Goal: Task Accomplishment & Management: Complete application form

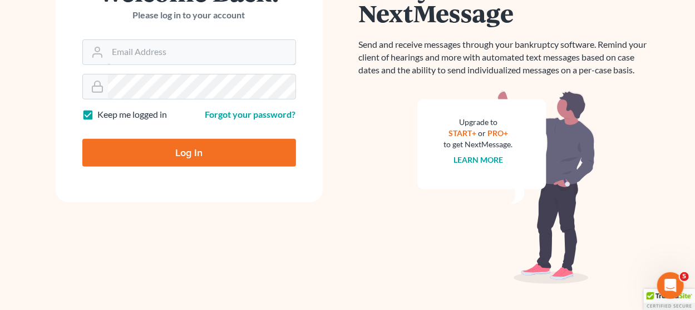
type input "[EMAIL_ADDRESS][DOMAIN_NAME]"
click at [207, 153] on input "Log In" at bounding box center [189, 153] width 214 height 28
type input "Thinking..."
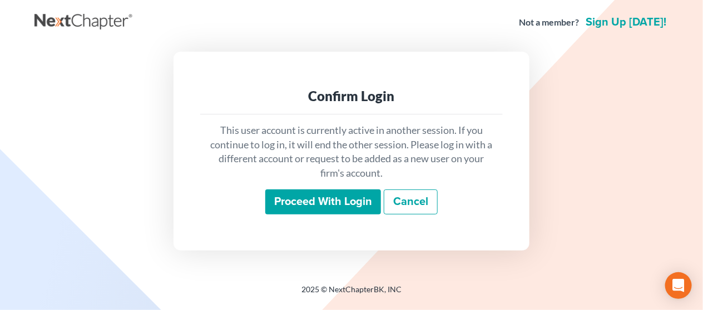
click at [283, 212] on input "Proceed with login" at bounding box center [323, 203] width 116 height 26
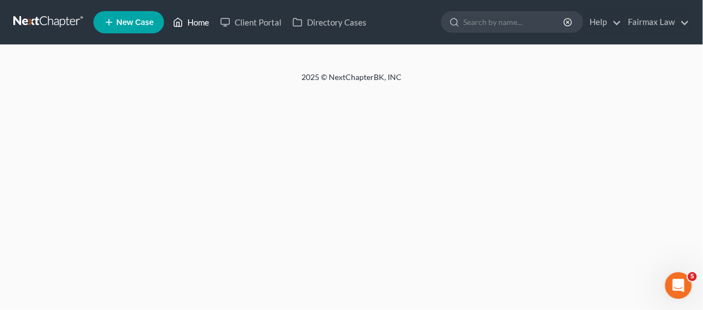
click at [188, 17] on link "Home" at bounding box center [190, 22] width 47 height 20
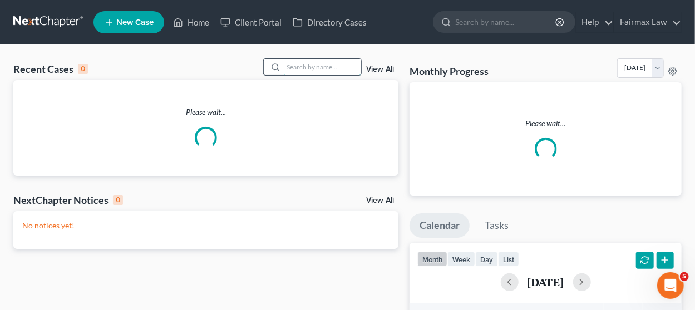
click at [298, 70] on input "search" at bounding box center [322, 67] width 78 height 16
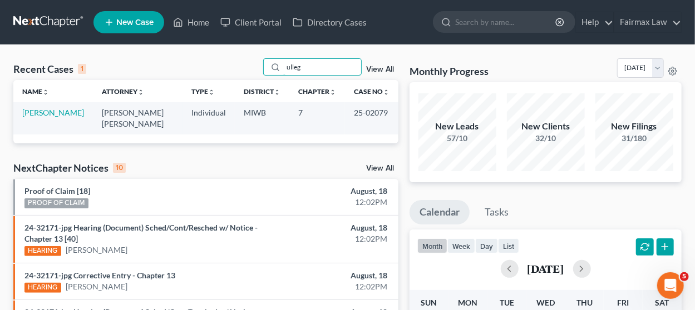
drag, startPoint x: 316, startPoint y: 67, endPoint x: 303, endPoint y: 125, distance: 59.4
click at [250, 87] on div "Recent Cases 1 ulleg View All Name unfold_more expand_more expand_less Attorney…" at bounding box center [205, 100] width 385 height 85
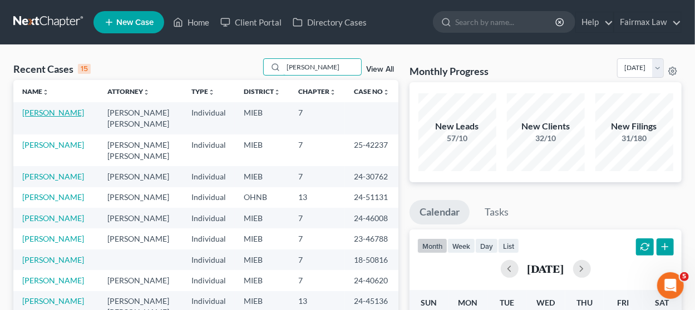
type input "thompson"
click at [66, 110] on link "Thompson, Alicia" at bounding box center [53, 112] width 62 height 9
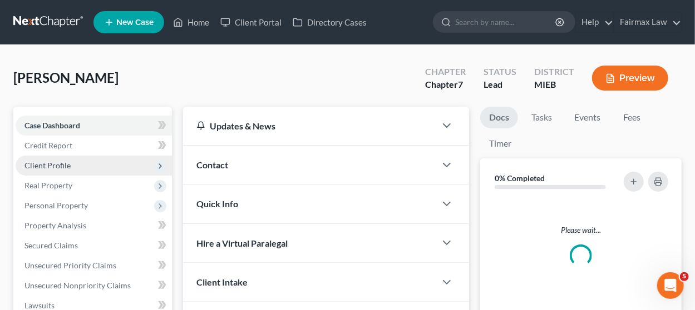
click at [101, 160] on span "Client Profile" at bounding box center [94, 166] width 156 height 20
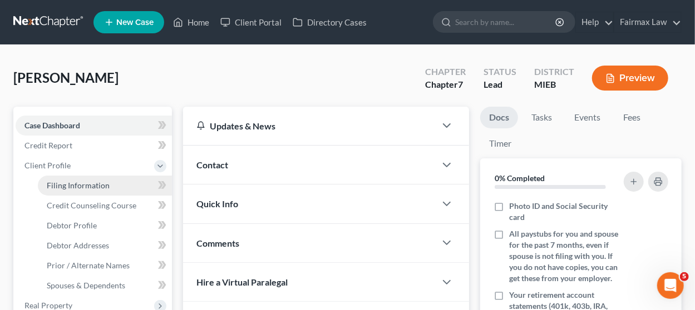
click at [106, 184] on span "Filing Information" at bounding box center [78, 185] width 63 height 9
select select "1"
select select "0"
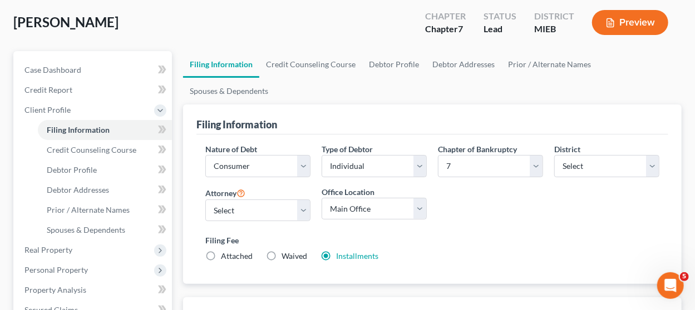
scroll to position [167, 0]
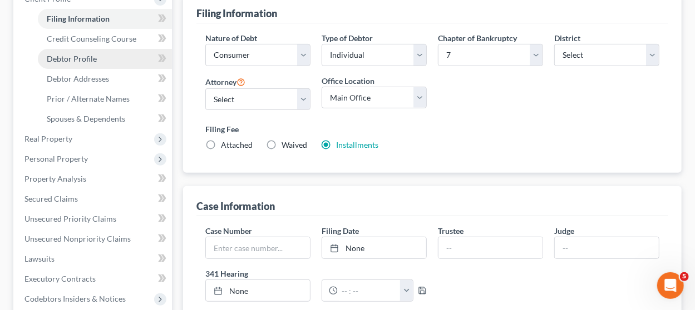
click at [109, 58] on link "Debtor Profile" at bounding box center [105, 59] width 134 height 20
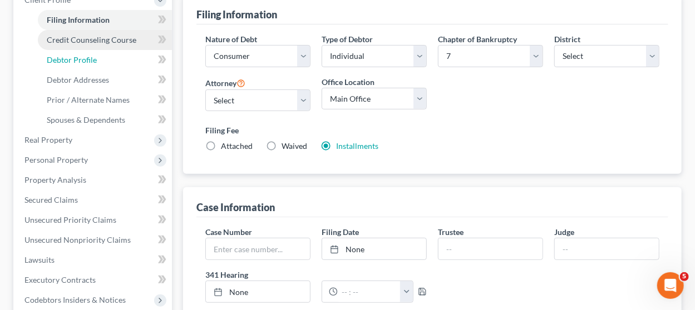
select select "0"
select select "2"
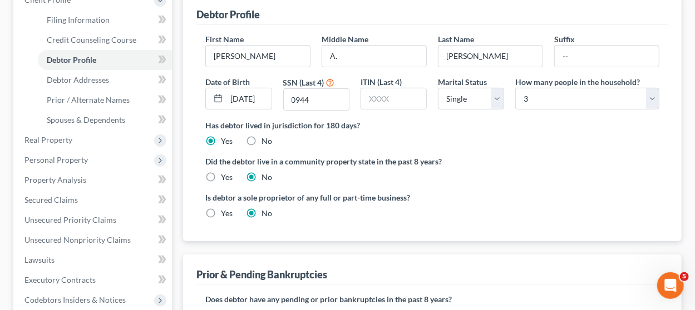
radio input "true"
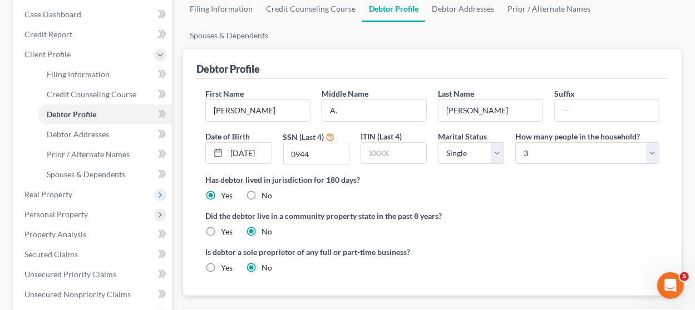
scroll to position [167, 0]
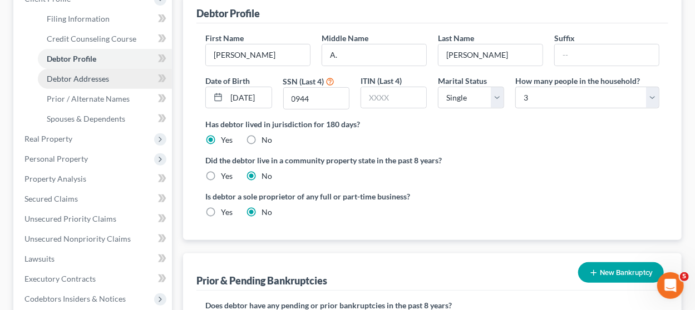
click at [91, 75] on span "Debtor Addresses" at bounding box center [78, 78] width 62 height 9
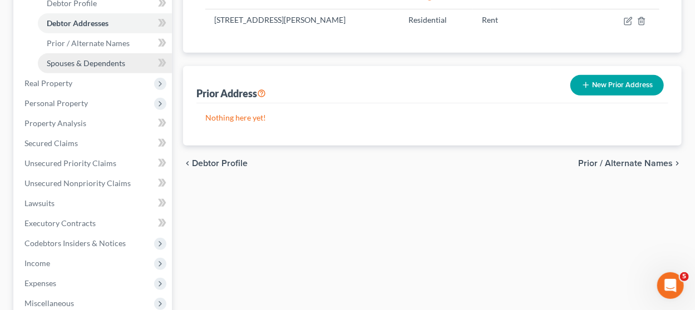
click at [136, 65] on link "Spouses & Dependents" at bounding box center [105, 63] width 134 height 20
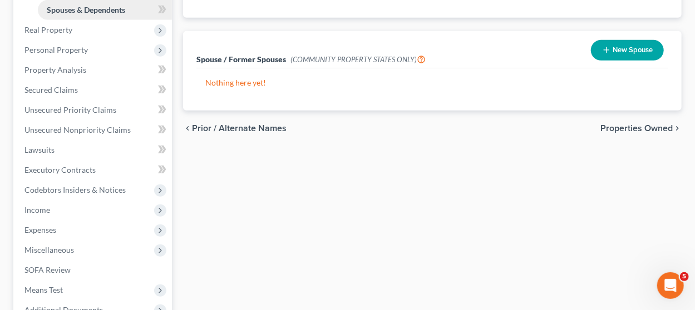
scroll to position [222, 0]
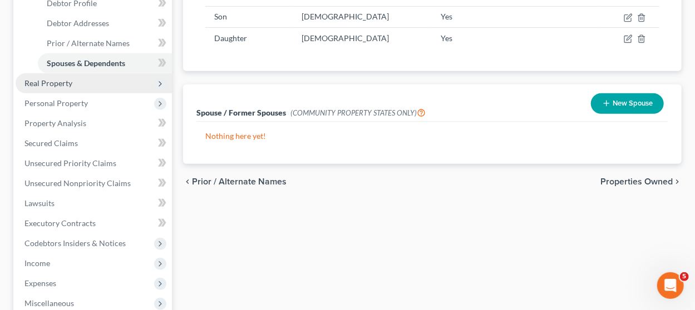
click at [85, 81] on span "Real Property" at bounding box center [94, 83] width 156 height 20
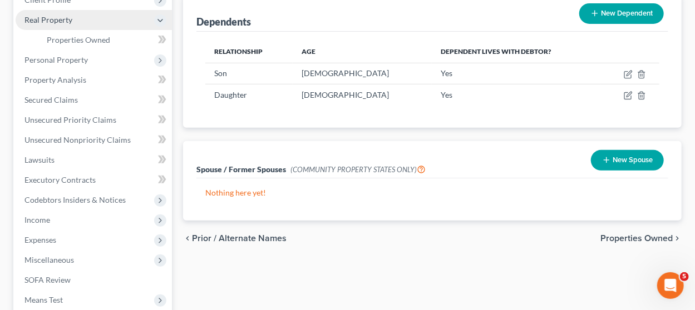
scroll to position [111, 0]
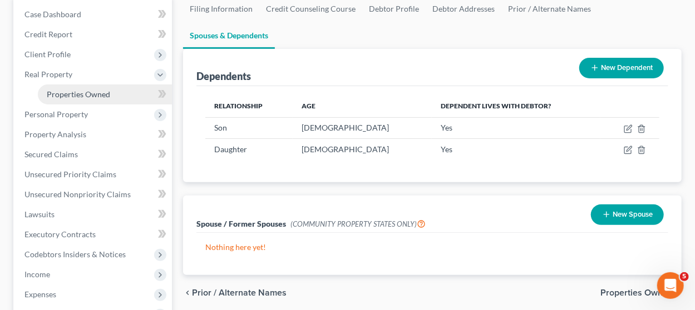
click at [87, 93] on span "Properties Owned" at bounding box center [78, 94] width 63 height 9
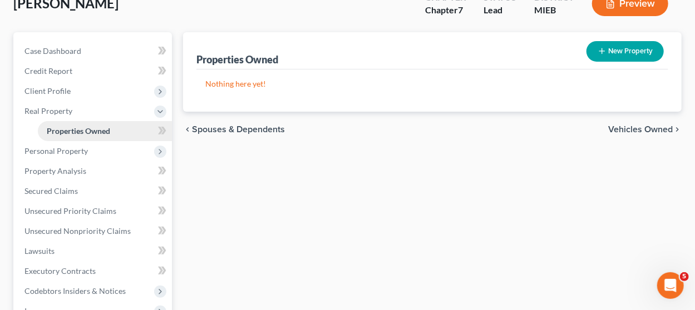
scroll to position [111, 0]
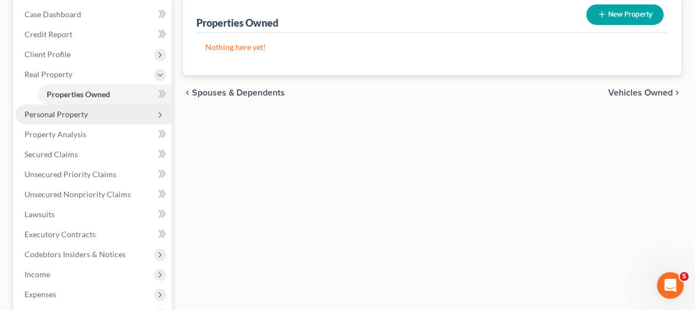
click at [69, 108] on span "Personal Property" at bounding box center [94, 115] width 156 height 20
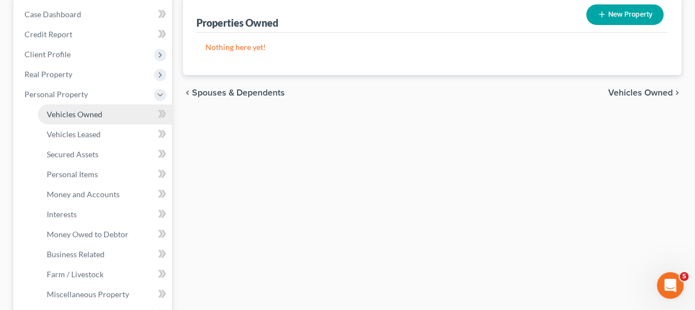
click at [82, 107] on link "Vehicles Owned" at bounding box center [105, 115] width 134 height 20
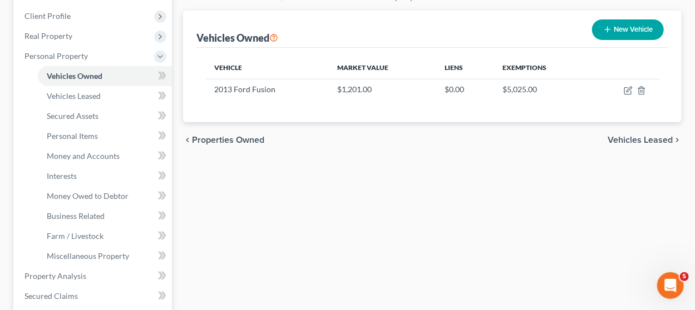
scroll to position [167, 0]
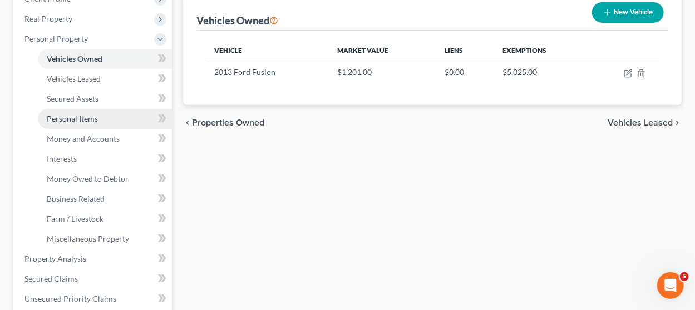
click at [114, 118] on link "Personal Items" at bounding box center [105, 119] width 134 height 20
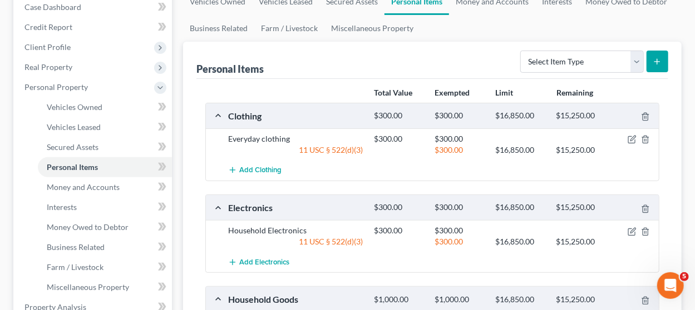
scroll to position [222, 0]
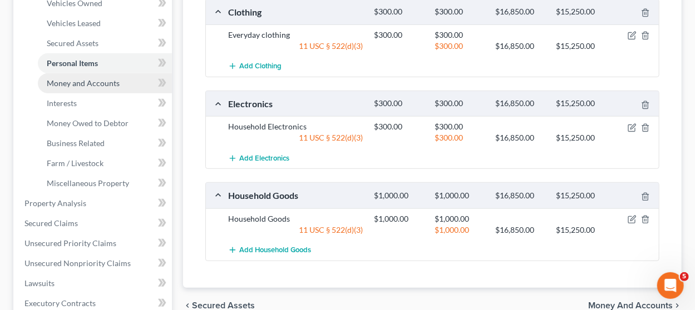
click at [125, 83] on link "Money and Accounts" at bounding box center [105, 83] width 134 height 20
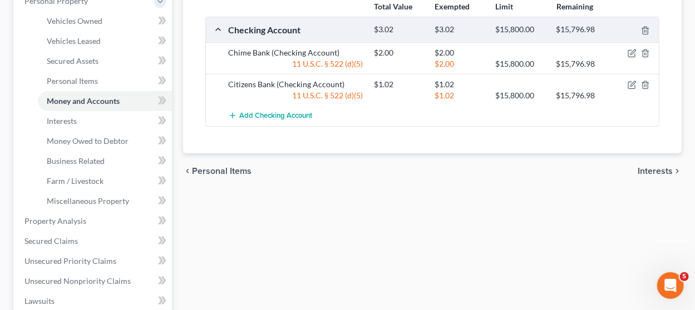
scroll to position [222, 0]
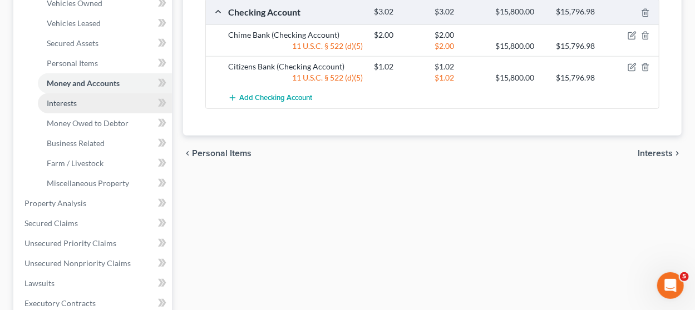
click at [85, 103] on link "Interests" at bounding box center [105, 103] width 134 height 20
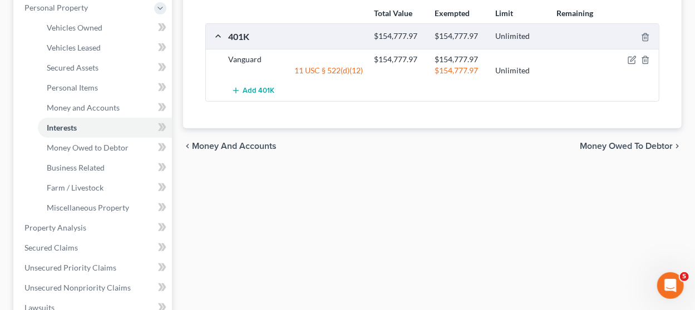
scroll to position [222, 0]
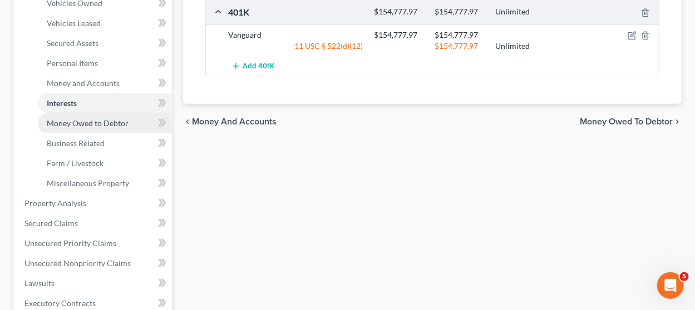
click at [105, 121] on span "Money Owed to Debtor" at bounding box center [88, 122] width 82 height 9
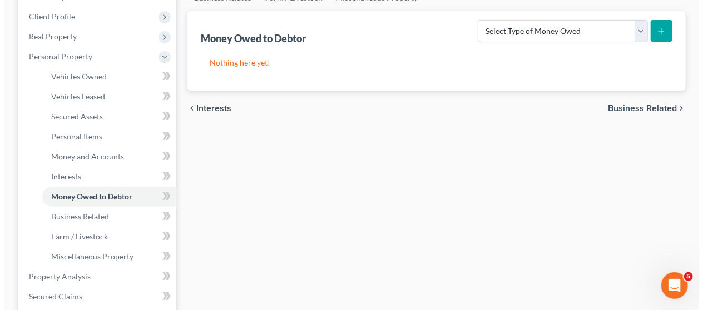
scroll to position [167, 0]
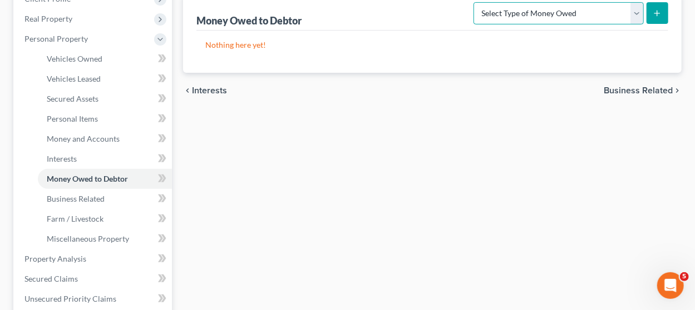
click at [606, 14] on select "Select Type of Money Owed Accounts Receivable Alimony Child Support Claims Agai…" at bounding box center [558, 13] width 170 height 22
select select "expected_tax_refund"
click at [476, 2] on select "Select Type of Money Owed Accounts Receivable Alimony Child Support Claims Agai…" at bounding box center [558, 13] width 170 height 22
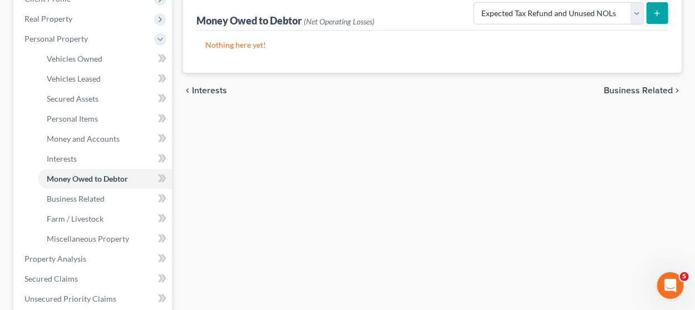
click at [657, 7] on button "submit" at bounding box center [657, 13] width 22 height 22
select select "0"
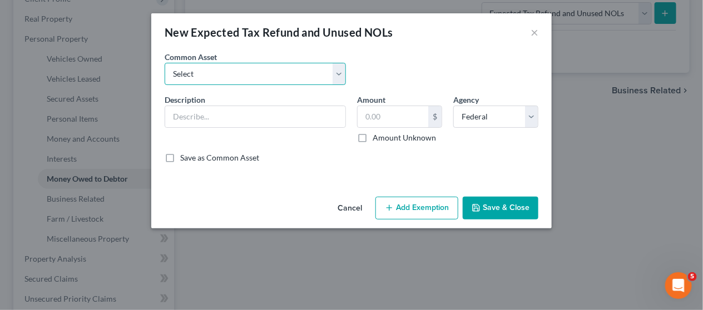
click at [191, 72] on select "Select Potential 2019 tax refunds - estimated and prorated Potential 2019 tax r…" at bounding box center [255, 74] width 181 height 22
select select "11"
click at [165, 63] on select "Select Potential 2019 tax refunds - estimated and prorated Potential 2019 tax r…" at bounding box center [255, 74] width 181 height 22
type input "2019 State Tax Return"
type input "127.00"
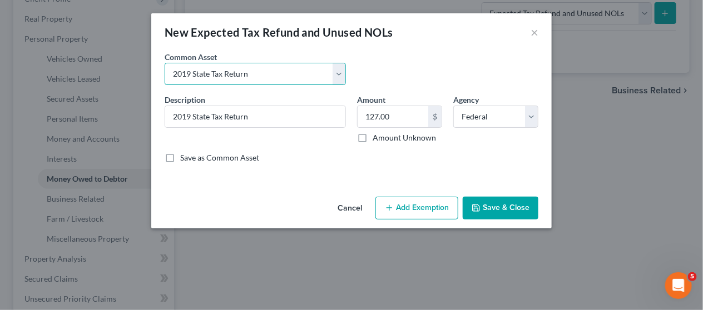
click at [213, 81] on select "Select Potential 2019 tax refunds - estimated and prorated Potential 2019 tax r…" at bounding box center [255, 74] width 181 height 22
click at [311, 77] on select "Select Potential 2019 tax refunds - estimated and prorated Potential 2019 tax r…" at bounding box center [255, 74] width 181 height 22
select select "67"
click at [165, 63] on select "Select Potential 2019 tax refunds - estimated and prorated Potential 2019 tax r…" at bounding box center [255, 74] width 181 height 22
type input "Potential 2025 tax refund - estimated and prorated"
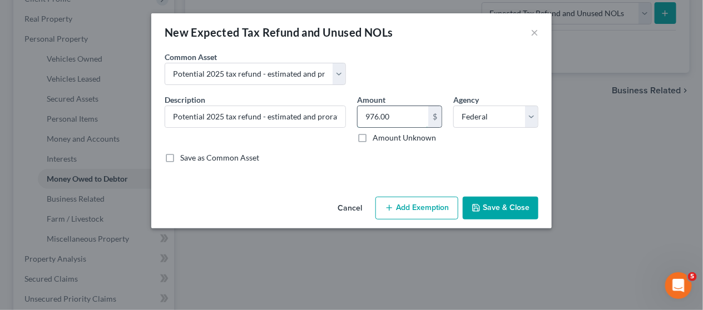
paste input "3,367"
type input "3,367"
click at [421, 207] on button "Add Exemption" at bounding box center [416, 208] width 83 height 23
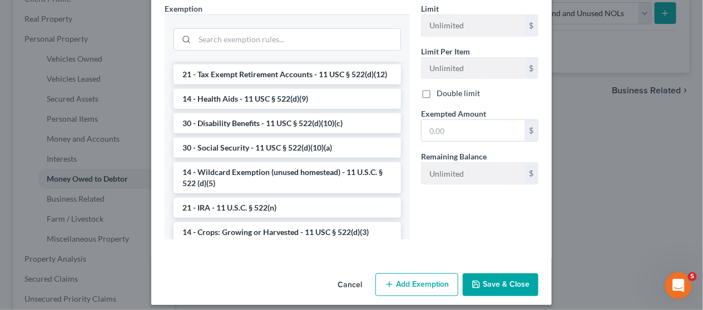
scroll to position [612, 0]
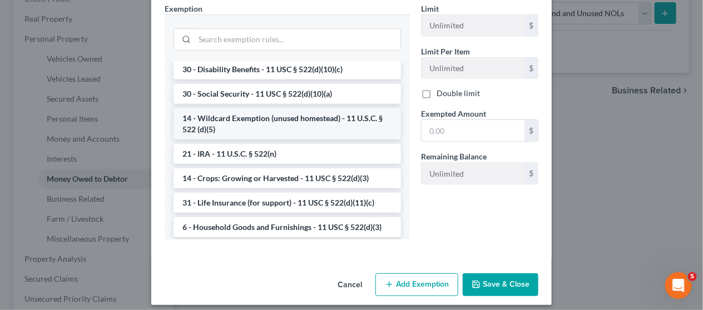
click at [266, 140] on li "14 - Wildcard Exemption (unused homestead) - 11 U.S.C. § 522 (d)(5)" at bounding box center [287, 123] width 227 height 31
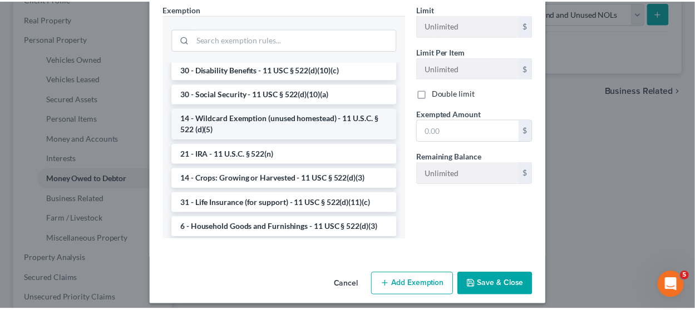
scroll to position [173, 0]
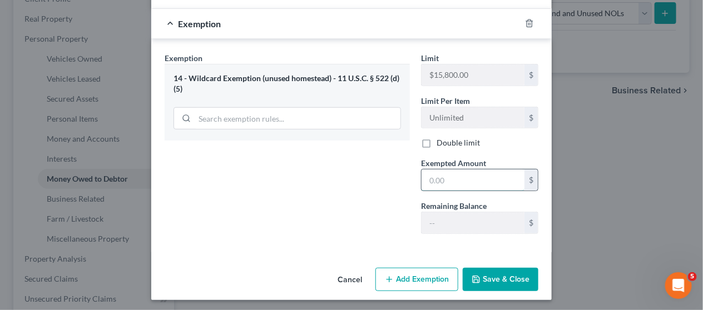
click at [425, 178] on input "text" at bounding box center [473, 180] width 103 height 21
paste input "3,367"
type input "3,367"
click at [472, 275] on icon "button" at bounding box center [476, 279] width 9 height 9
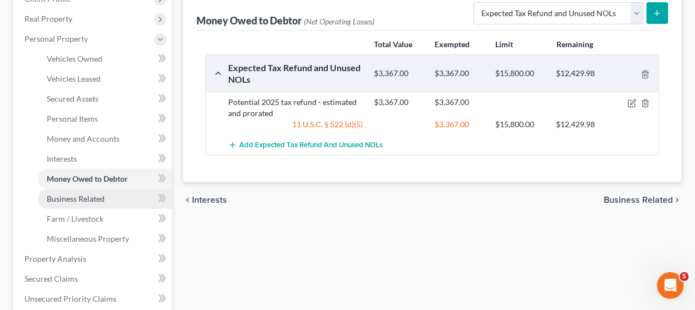
click at [111, 196] on link "Business Related" at bounding box center [105, 199] width 134 height 20
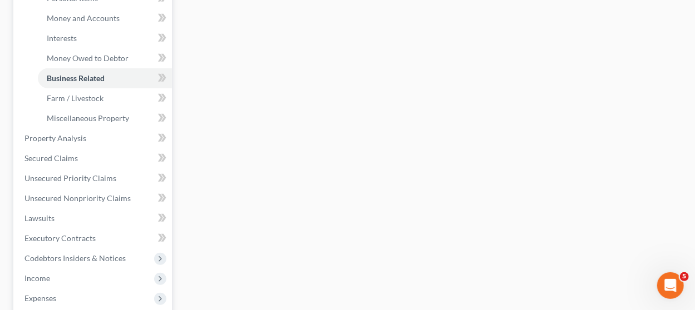
scroll to position [278, 0]
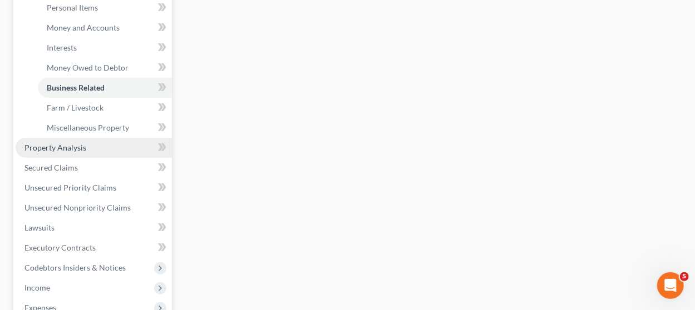
click at [85, 146] on link "Property Analysis" at bounding box center [94, 148] width 156 height 20
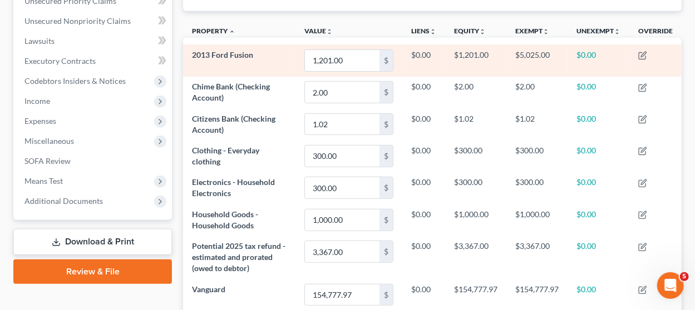
scroll to position [94, 0]
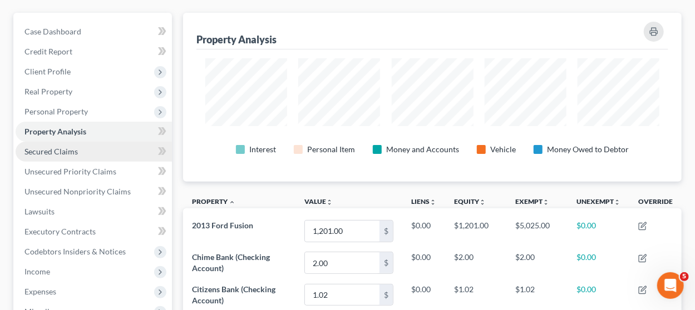
click at [71, 151] on span "Secured Claims" at bounding box center [50, 151] width 53 height 9
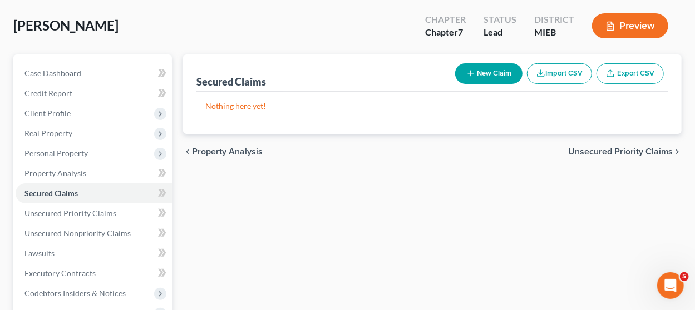
scroll to position [111, 0]
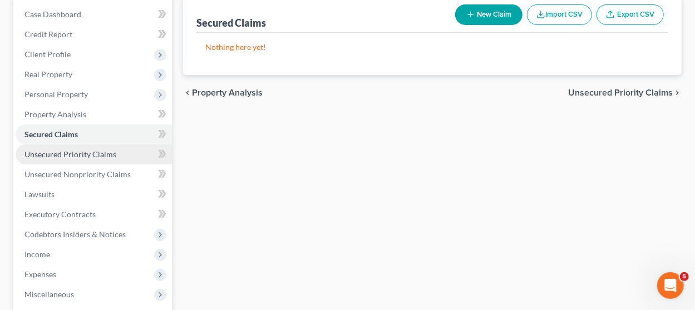
click at [75, 147] on link "Unsecured Priority Claims" at bounding box center [94, 155] width 156 height 20
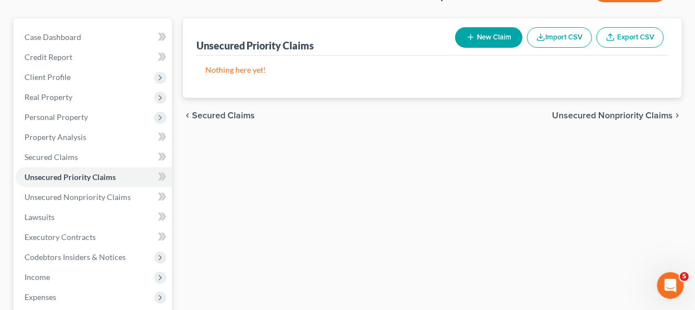
scroll to position [222, 0]
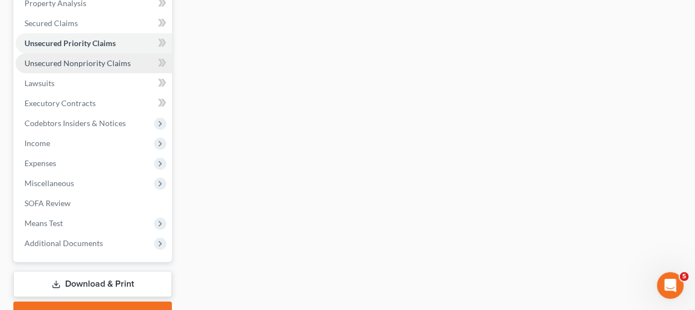
click at [75, 55] on link "Unsecured Nonpriority Claims" at bounding box center [94, 63] width 156 height 20
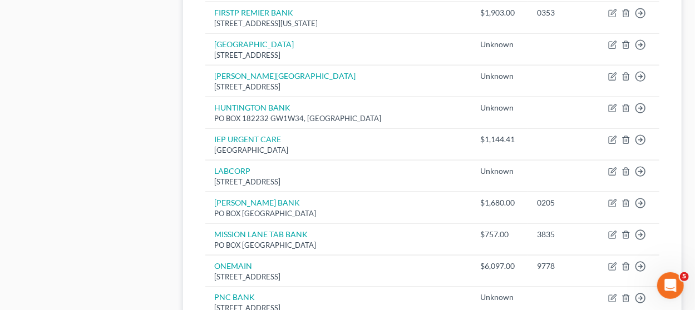
scroll to position [779, 0]
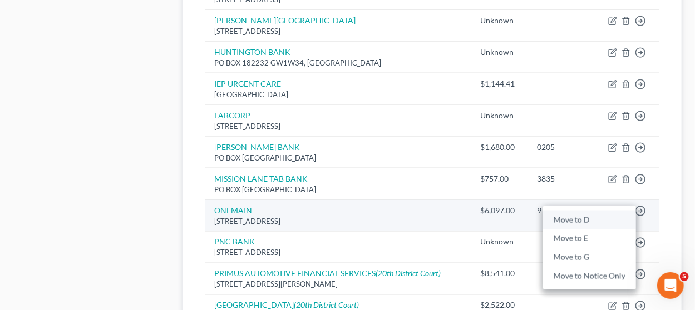
click at [611, 211] on link "Move to D" at bounding box center [589, 220] width 93 height 19
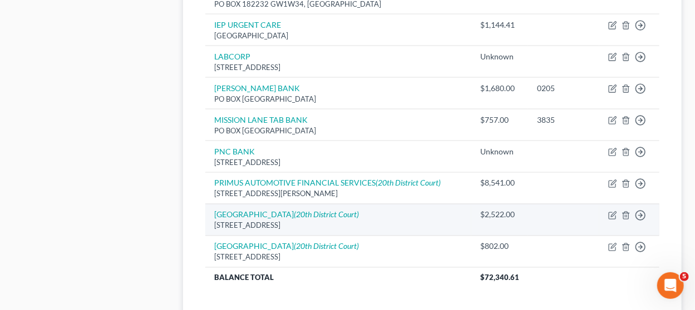
scroll to position [890, 0]
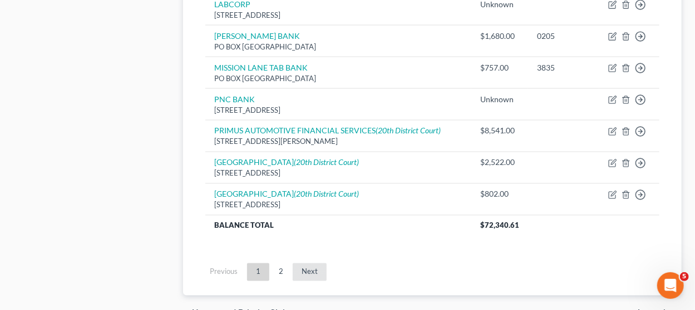
click at [310, 264] on link "Next" at bounding box center [310, 273] width 34 height 18
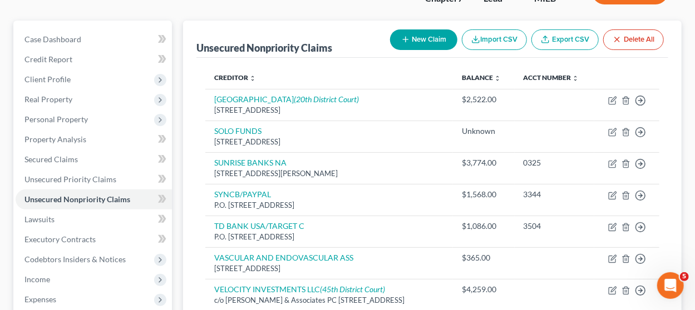
scroll to position [1, 0]
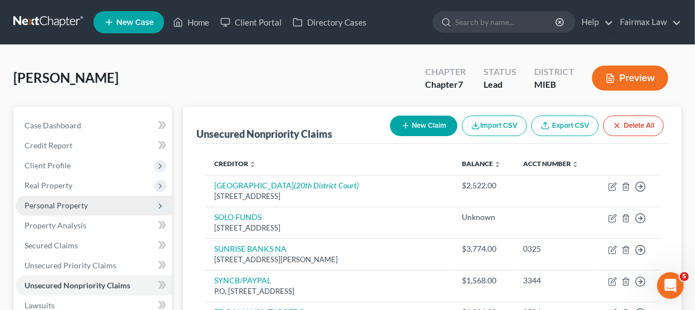
click at [101, 201] on span "Personal Property" at bounding box center [94, 206] width 156 height 20
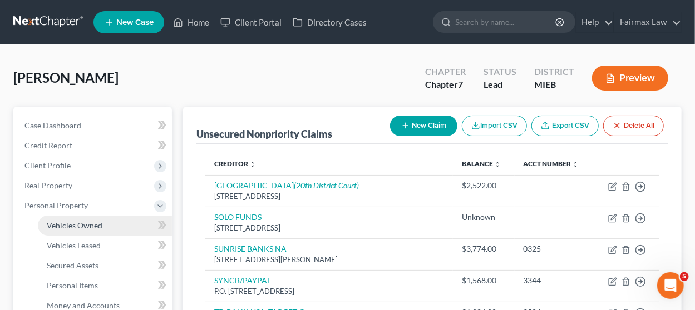
click at [100, 230] on span "Vehicles Owned" at bounding box center [75, 225] width 56 height 9
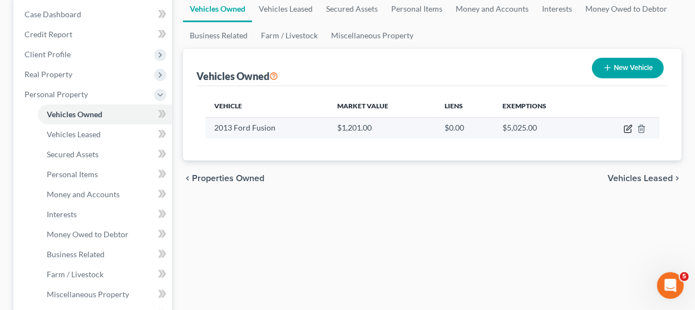
click at [632, 129] on icon "button" at bounding box center [627, 129] width 9 height 9
select select "0"
select select "13"
select select "2"
select select "0"
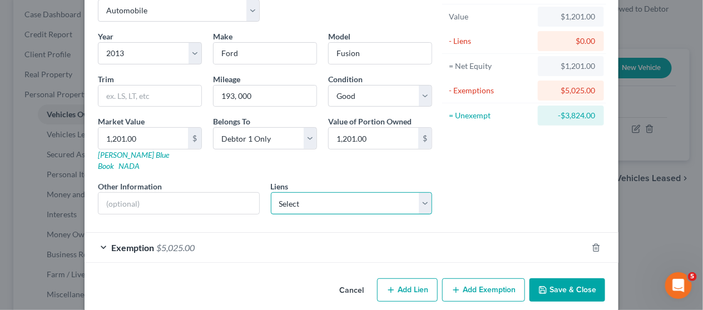
click at [304, 192] on select "Select ONEMAIN - $6,097.00" at bounding box center [352, 203] width 162 height 22
select select "50"
select select "0"
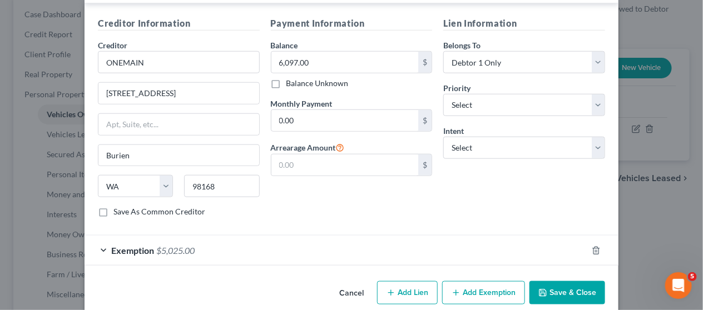
click at [453, 239] on div "Exemption $5,025.00" at bounding box center [336, 250] width 503 height 29
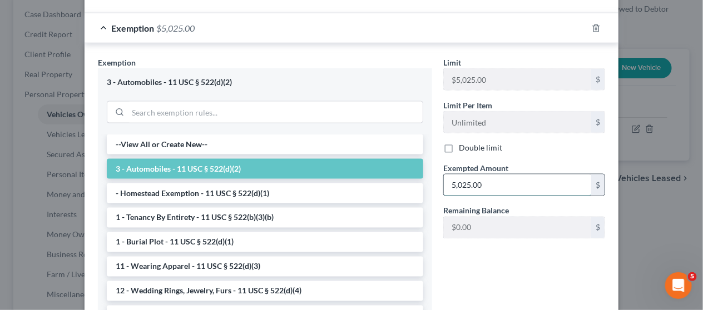
click at [484, 175] on input "5,025.00" at bounding box center [517, 185] width 147 height 21
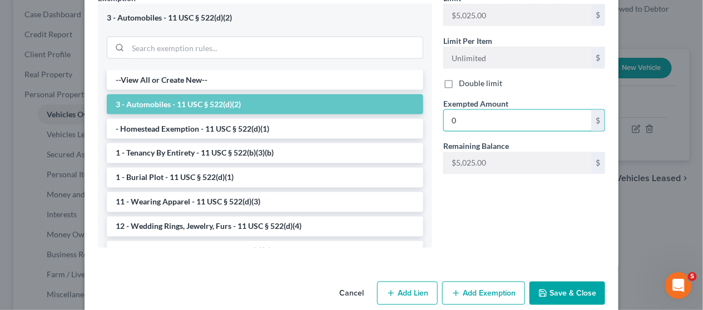
type input "0"
click at [555, 282] on button "Save & Close" at bounding box center [567, 293] width 76 height 23
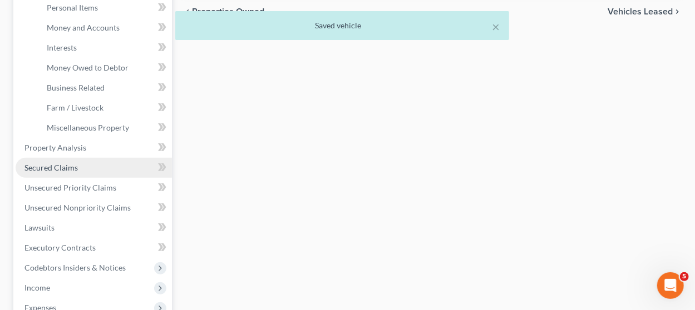
click at [108, 165] on link "Secured Claims" at bounding box center [94, 168] width 156 height 20
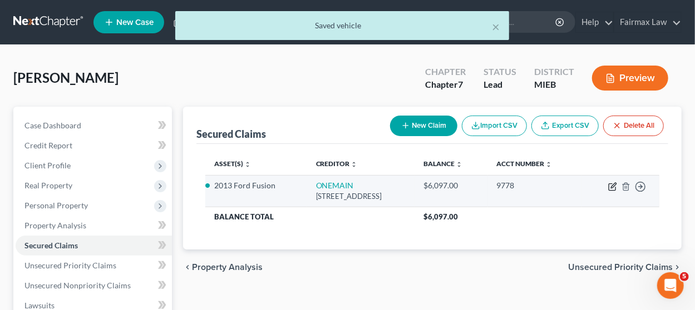
click at [613, 183] on icon "button" at bounding box center [612, 186] width 9 height 9
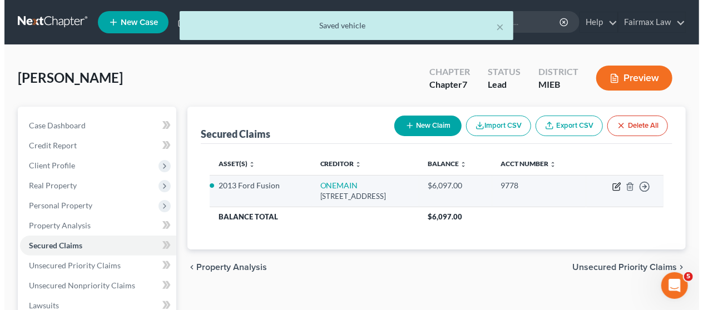
select select "50"
select select "0"
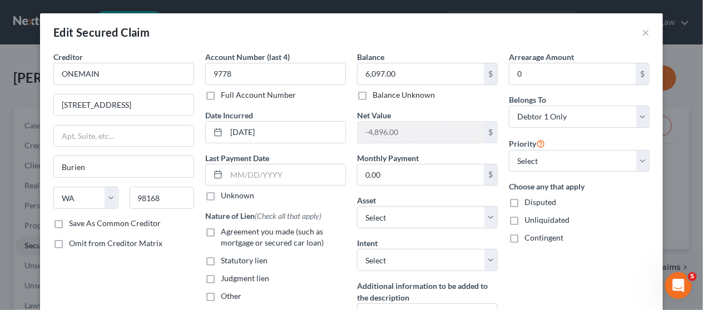
click at [221, 231] on label "Agreement you made (such as mortgage or secured car loan)" at bounding box center [283, 237] width 125 height 22
click at [225, 231] on input "Agreement you made (such as mortgage or secured car loan)" at bounding box center [228, 229] width 7 height 7
checkbox input "true"
click at [368, 246] on label "Intent" at bounding box center [367, 243] width 21 height 12
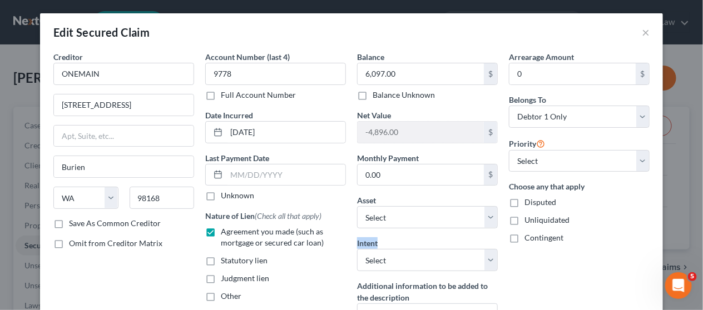
click at [367, 245] on label "Intent" at bounding box center [367, 243] width 21 height 12
click at [347, 246] on div "Account Number (last 4) 9778 Full Account Number Date Incurred 09/03/2021 Last …" at bounding box center [276, 202] width 152 height 303
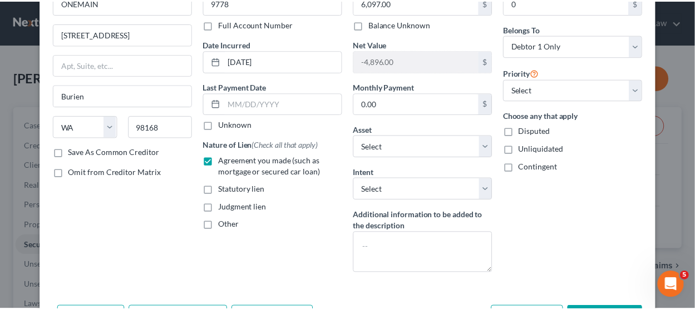
scroll to position [111, 0]
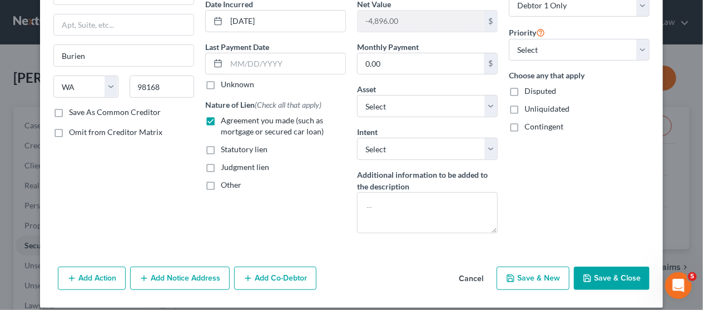
click at [628, 274] on button "Save & Close" at bounding box center [612, 278] width 76 height 23
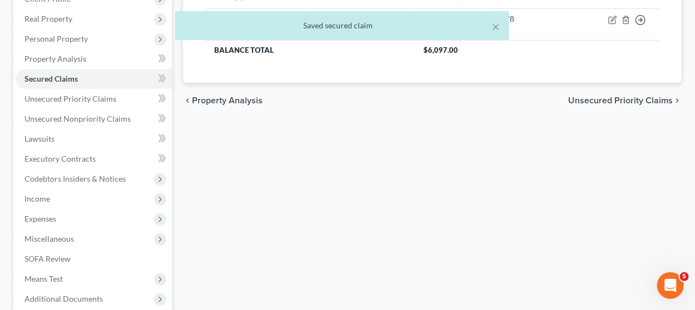
scroll to position [278, 0]
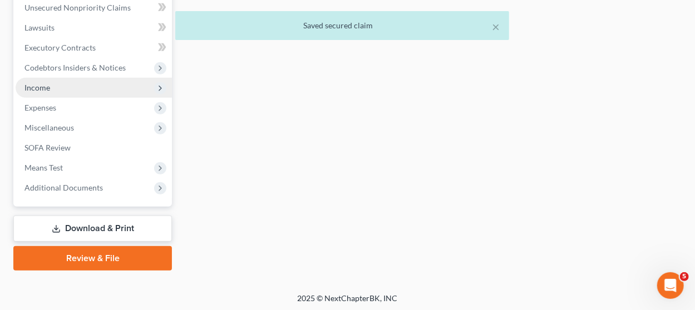
click at [97, 86] on span "Income" at bounding box center [94, 88] width 156 height 20
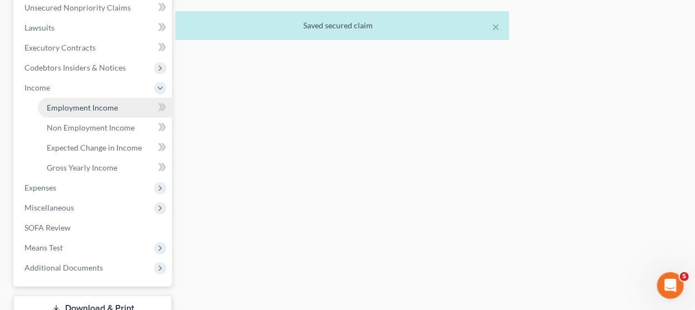
click at [96, 105] on span "Employment Income" at bounding box center [82, 107] width 71 height 9
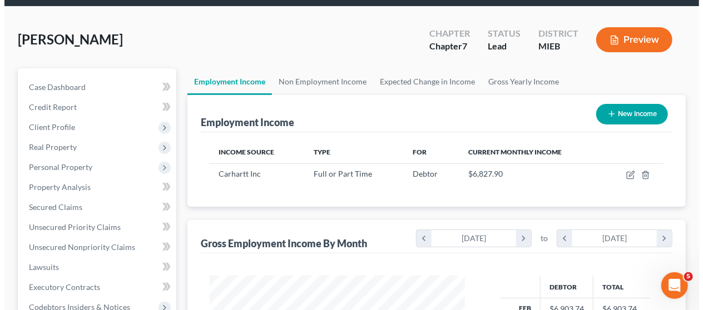
scroll to position [56, 0]
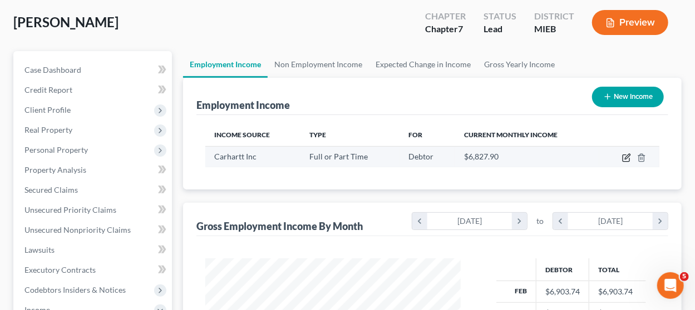
click at [626, 155] on icon "button" at bounding box center [626, 158] width 9 height 9
select select "0"
select select "23"
select select "2"
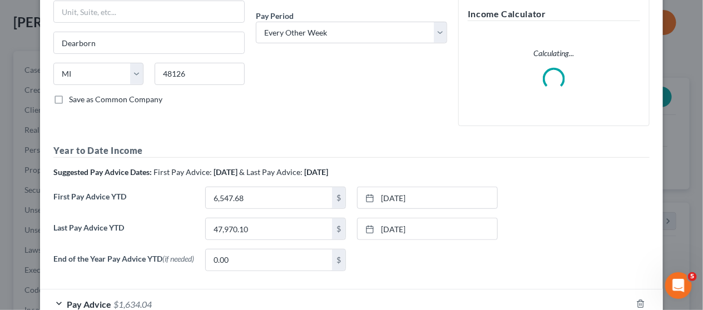
scroll to position [237, 0]
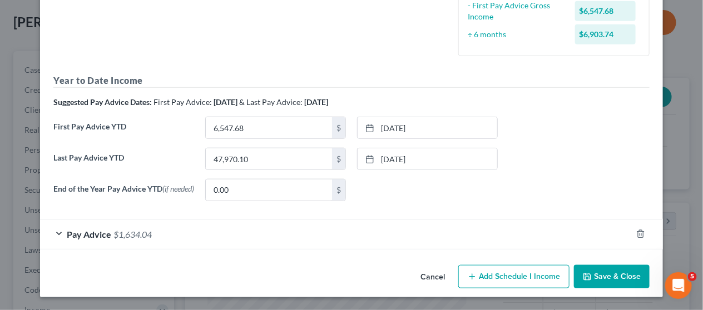
click at [388, 235] on div "Pay Advice $1,634.04" at bounding box center [336, 234] width 592 height 29
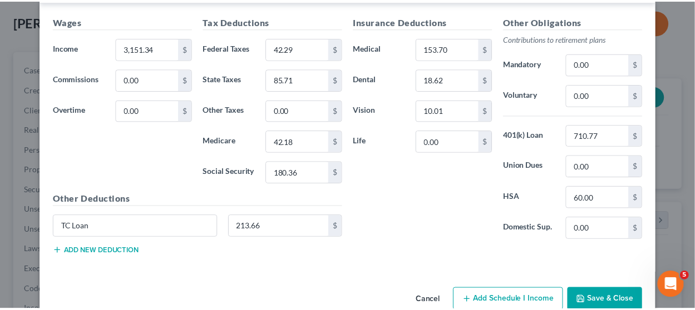
scroll to position [568, 0]
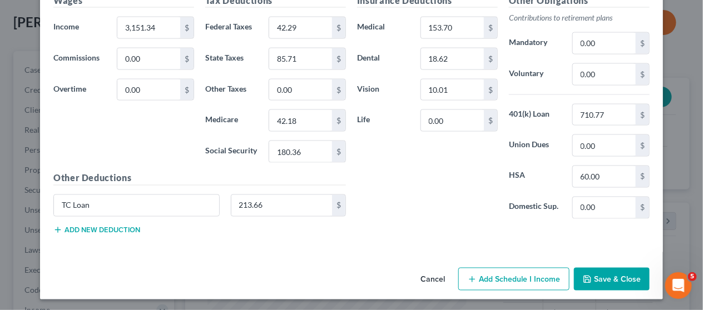
click at [610, 278] on button "Save & Close" at bounding box center [612, 279] width 76 height 23
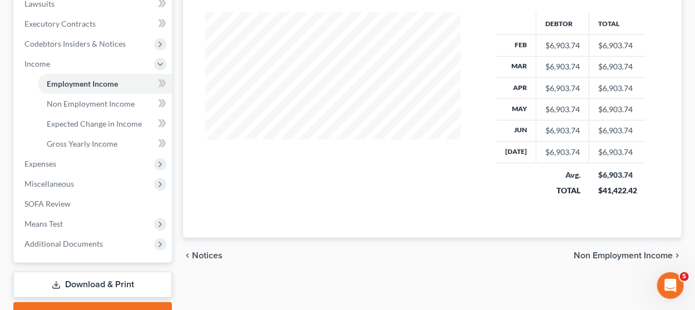
scroll to position [334, 0]
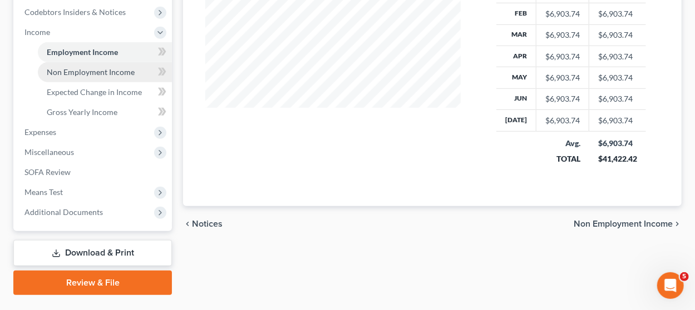
click at [118, 68] on span "Non Employment Income" at bounding box center [91, 71] width 88 height 9
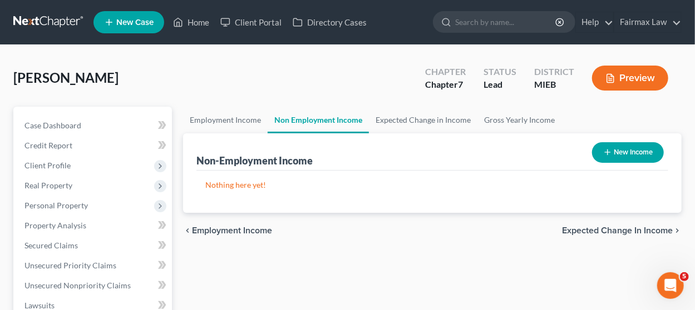
scroll to position [334, 0]
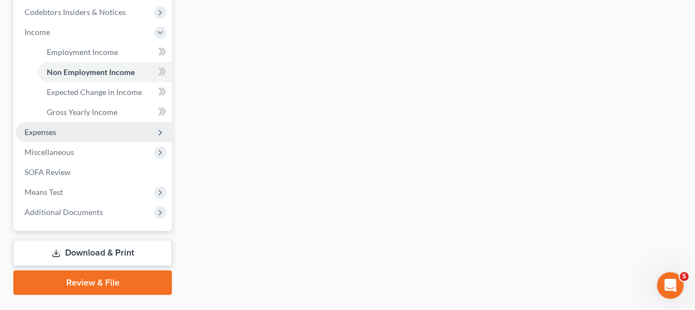
click at [91, 126] on span "Expenses" at bounding box center [94, 132] width 156 height 20
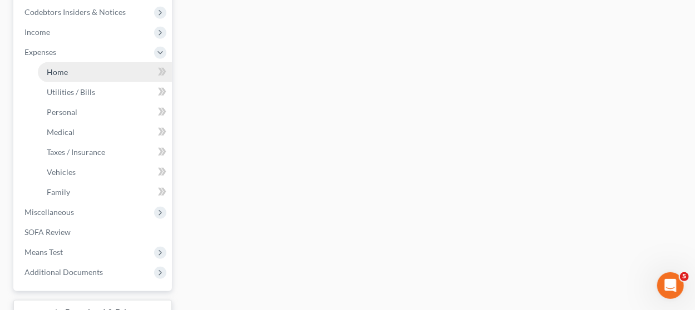
click at [103, 77] on link "Home" at bounding box center [105, 72] width 134 height 20
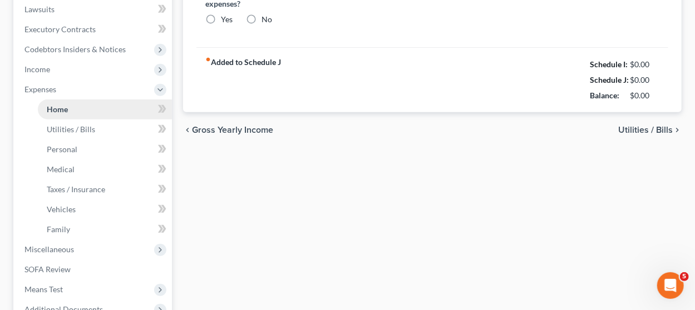
type input "1,850.00"
type input "0.00"
radio input "true"
type input "0.00"
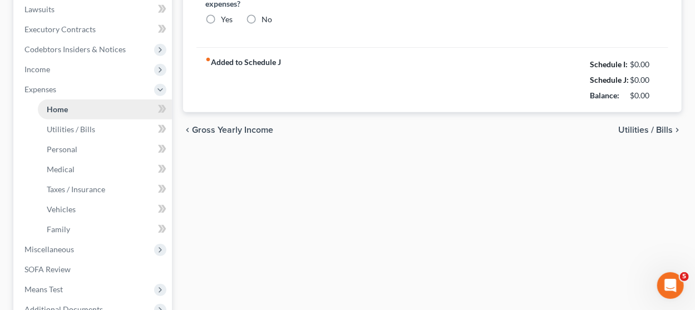
type input "0.00"
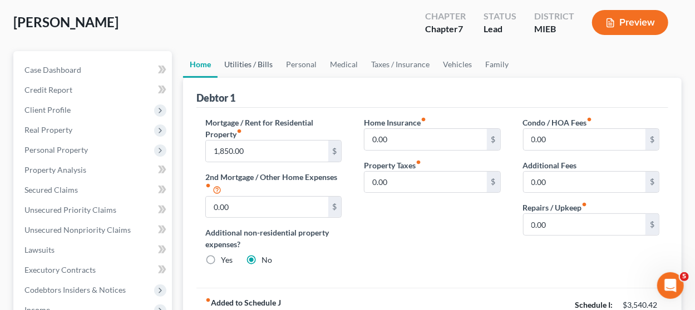
click at [256, 64] on link "Utilities / Bills" at bounding box center [248, 64] width 62 height 27
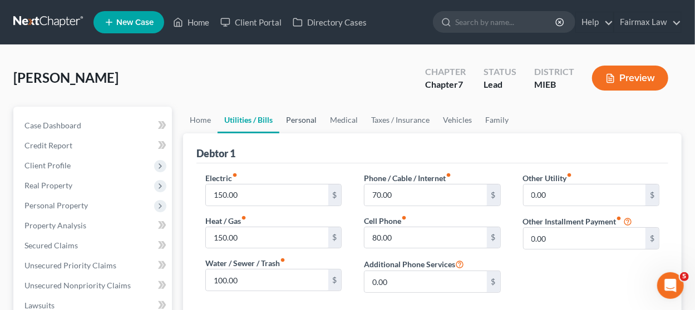
click at [294, 120] on link "Personal" at bounding box center [301, 120] width 44 height 27
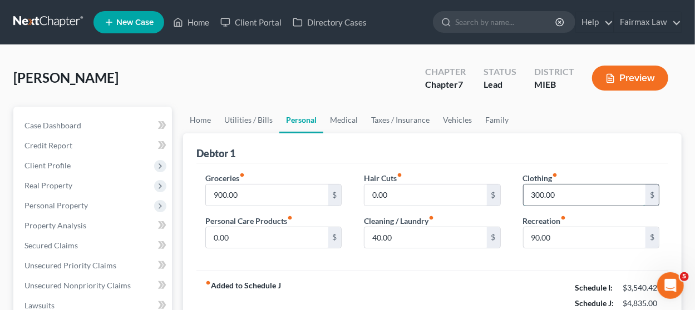
click at [556, 198] on input "300.00" at bounding box center [584, 195] width 122 height 21
type input "125"
click at [487, 114] on link "Family" at bounding box center [496, 120] width 37 height 27
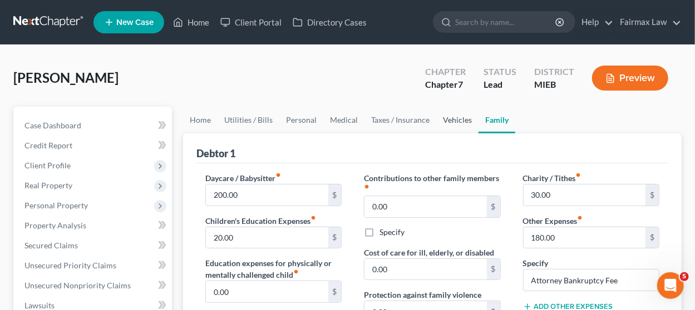
click at [462, 118] on link "Vehicles" at bounding box center [457, 120] width 42 height 27
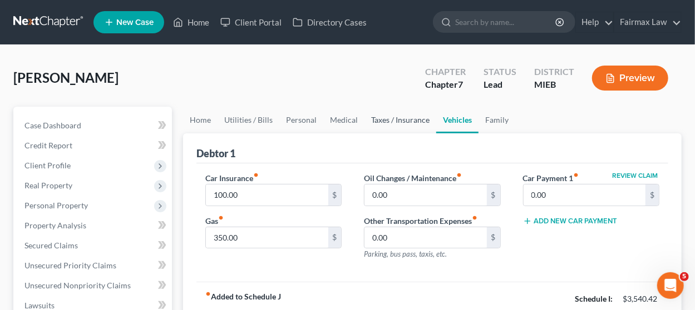
click at [404, 121] on link "Taxes / Insurance" at bounding box center [400, 120] width 72 height 27
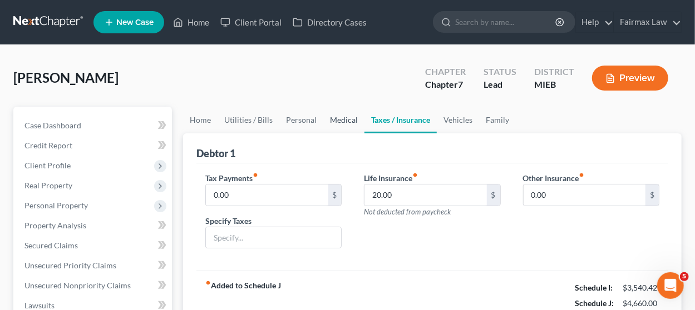
click at [338, 122] on link "Medical" at bounding box center [343, 120] width 41 height 27
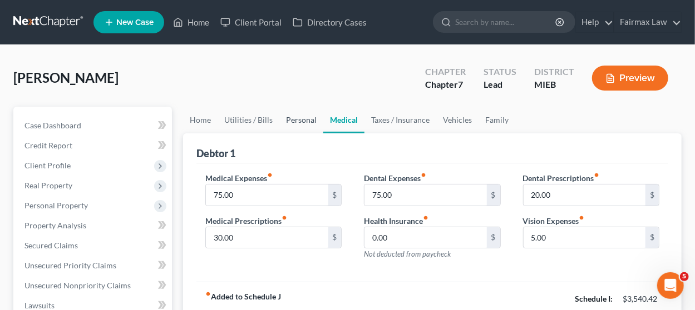
click at [298, 116] on link "Personal" at bounding box center [301, 120] width 44 height 27
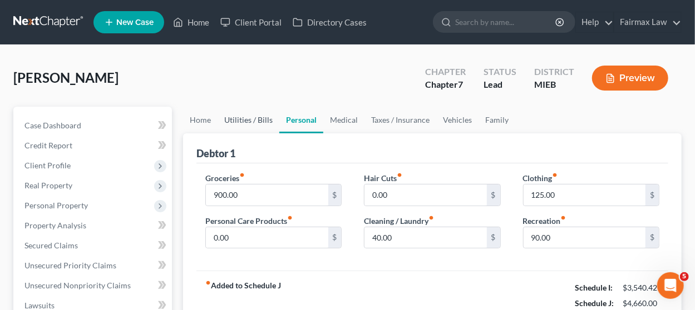
click at [237, 119] on link "Utilities / Bills" at bounding box center [248, 120] width 62 height 27
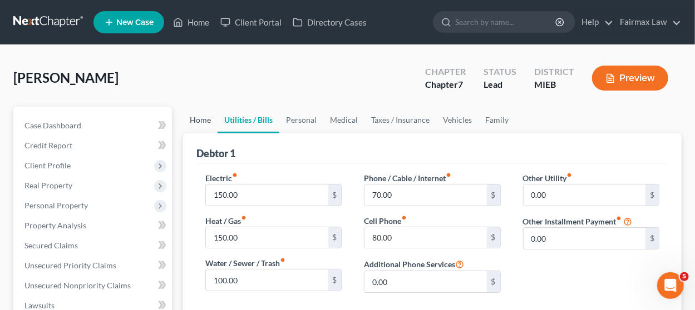
click at [184, 120] on link "Home" at bounding box center [200, 120] width 34 height 27
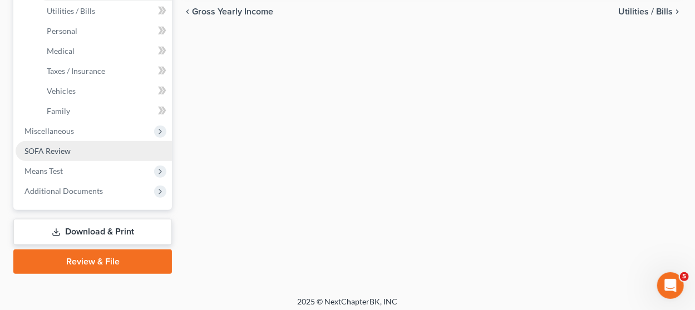
scroll to position [419, 0]
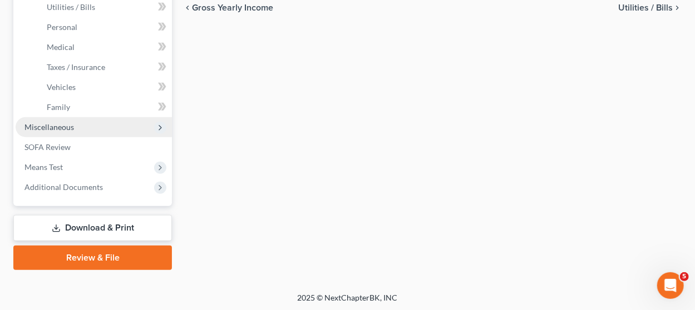
click at [62, 128] on span "Miscellaneous" at bounding box center [49, 126] width 50 height 9
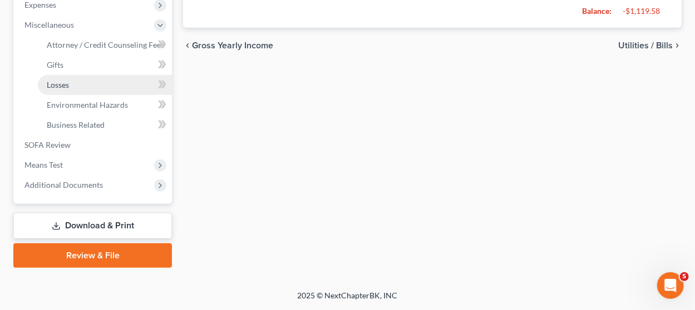
scroll to position [379, 0]
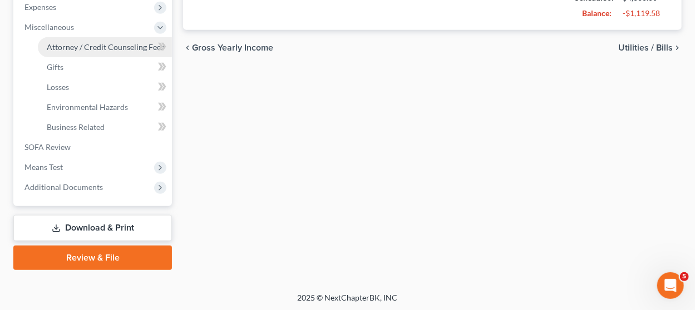
click at [120, 46] on span "Attorney / Credit Counseling Fees" at bounding box center [105, 46] width 117 height 9
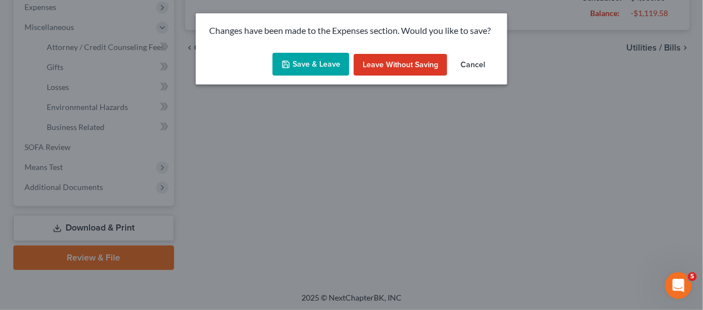
click at [311, 56] on button "Save & Leave" at bounding box center [311, 64] width 77 height 23
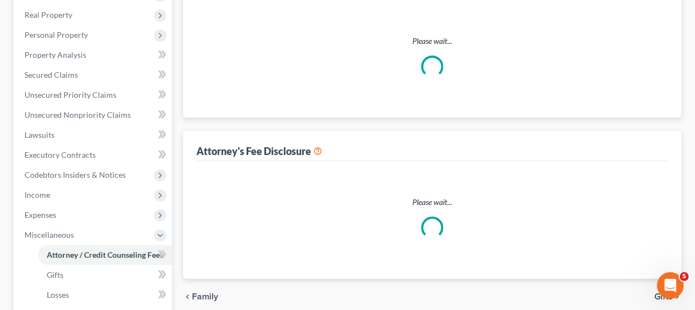
select select "2"
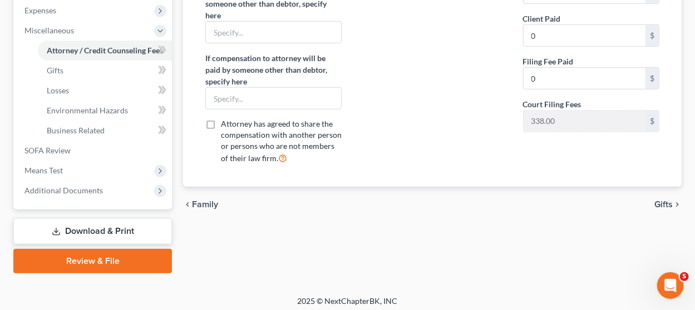
scroll to position [379, 0]
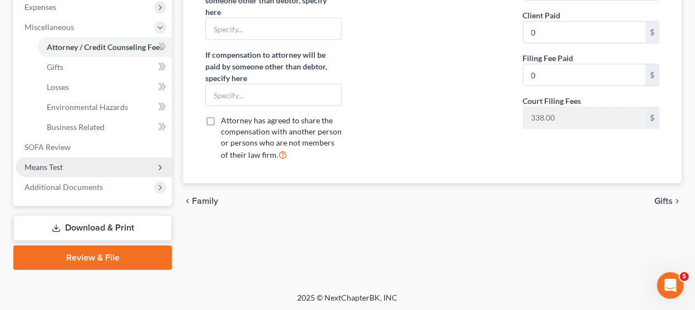
click at [84, 166] on span "Means Test" at bounding box center [94, 167] width 156 height 20
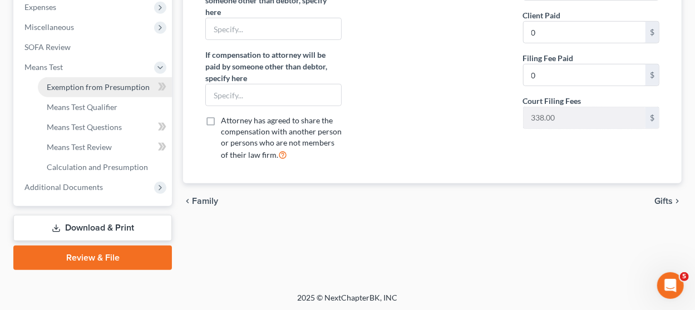
click at [112, 91] on link "Exemption from Presumption" at bounding box center [105, 87] width 134 height 20
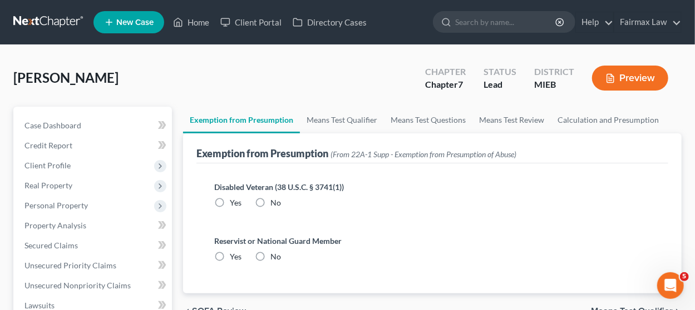
click at [270, 200] on label "No" at bounding box center [275, 202] width 11 height 11
click at [275, 200] on input "No" at bounding box center [278, 200] width 7 height 7
radio input "true"
click at [270, 256] on label "No" at bounding box center [275, 256] width 11 height 11
click at [275, 256] on input "No" at bounding box center [278, 254] width 7 height 7
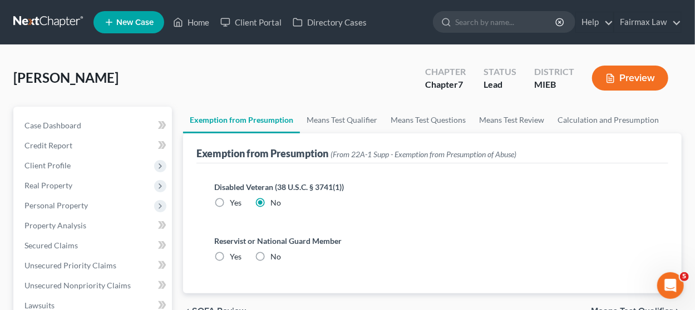
radio input "true"
click at [328, 120] on link "Means Test Qualifier" at bounding box center [342, 120] width 84 height 27
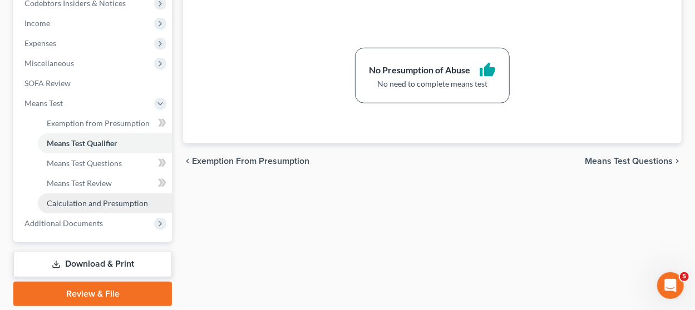
scroll to position [379, 0]
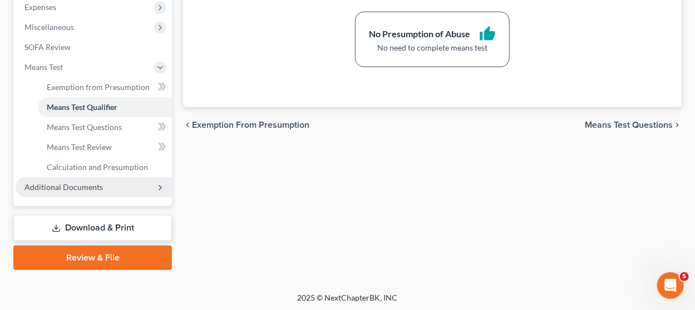
click at [113, 185] on span "Additional Documents" at bounding box center [94, 187] width 156 height 20
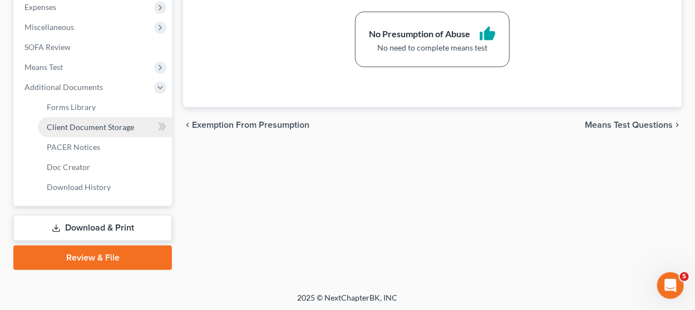
click at [127, 129] on span "Client Document Storage" at bounding box center [90, 126] width 87 height 9
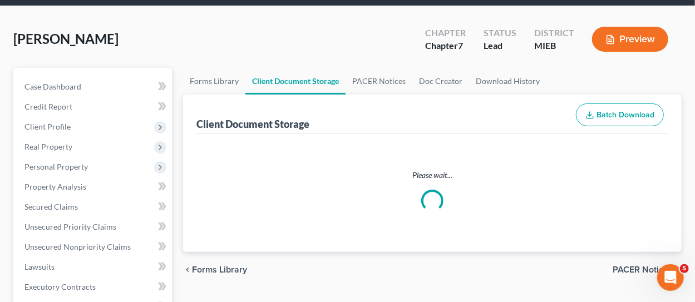
select select "7"
select select "6"
select select "32"
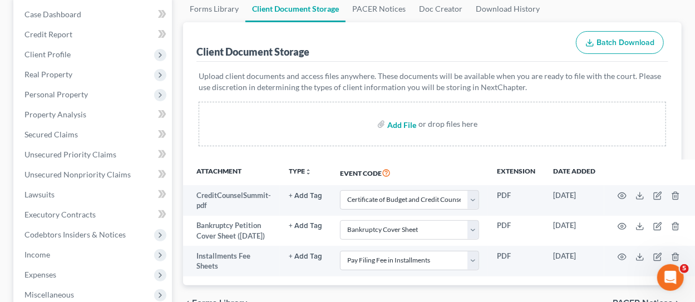
scroll to position [222, 0]
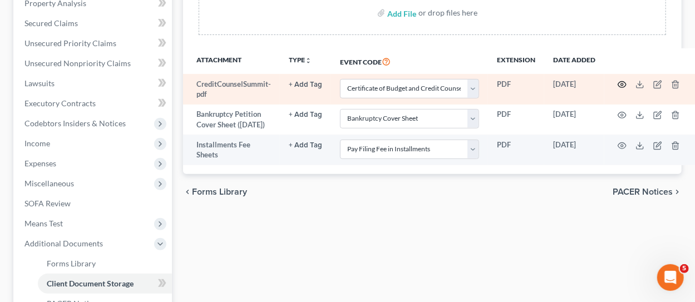
click at [620, 86] on icon "button" at bounding box center [621, 84] width 9 height 9
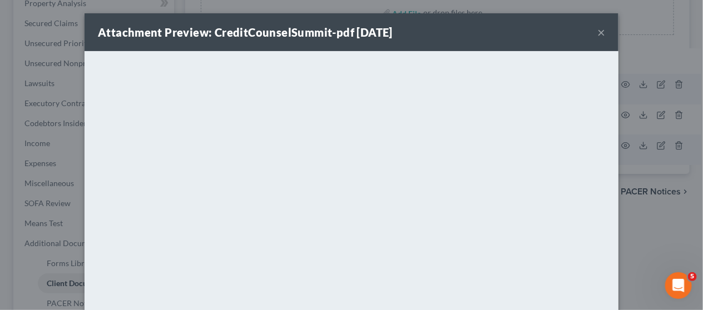
click at [597, 32] on button "×" at bounding box center [601, 32] width 8 height 13
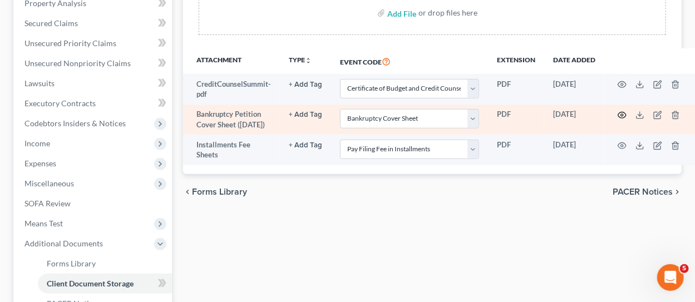
click at [620, 113] on icon "button" at bounding box center [621, 115] width 9 height 9
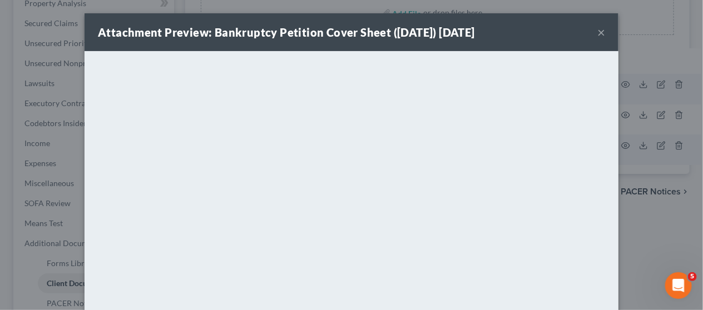
click at [597, 29] on button "×" at bounding box center [601, 32] width 8 height 13
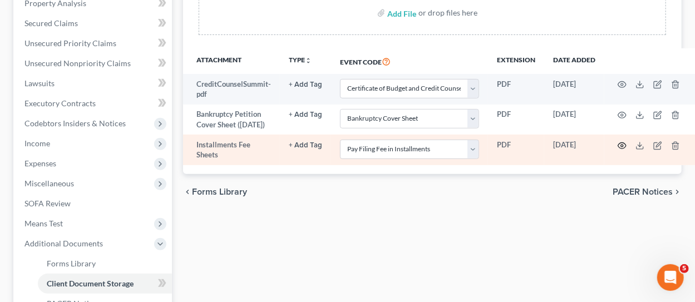
click at [618, 150] on icon "button" at bounding box center [621, 145] width 9 height 9
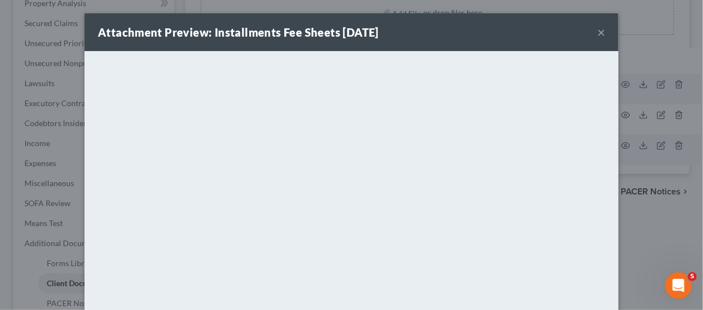
click at [598, 27] on button "×" at bounding box center [601, 32] width 8 height 13
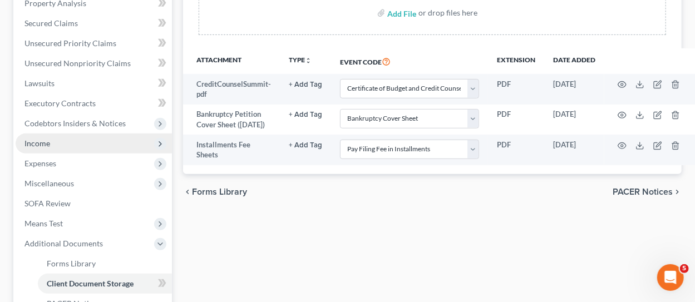
click at [91, 140] on span "Income" at bounding box center [94, 143] width 156 height 20
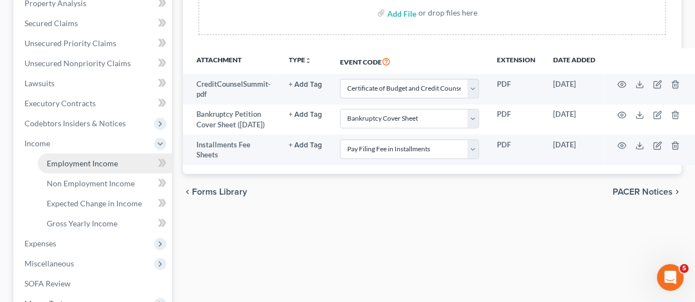
click at [88, 166] on span "Employment Income" at bounding box center [82, 163] width 71 height 9
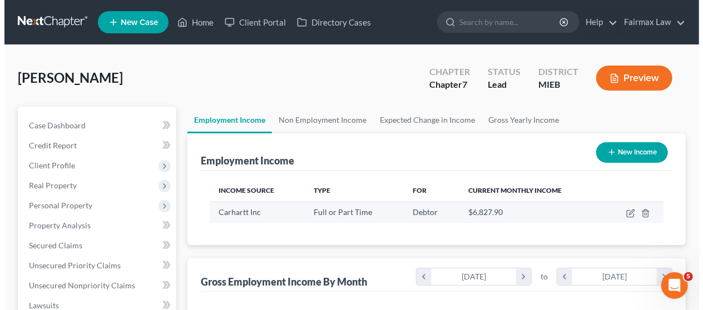
scroll to position [197, 278]
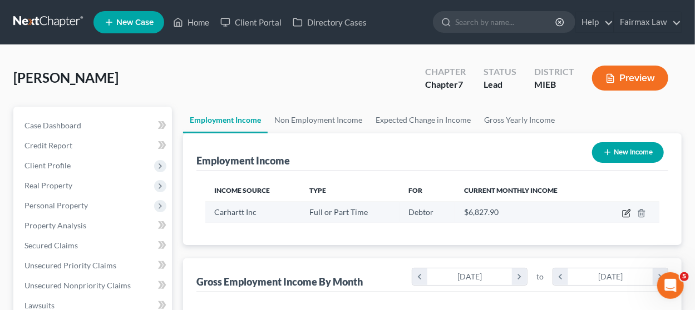
click at [628, 212] on icon "button" at bounding box center [627, 212] width 5 height 5
select select "0"
select select "23"
select select "2"
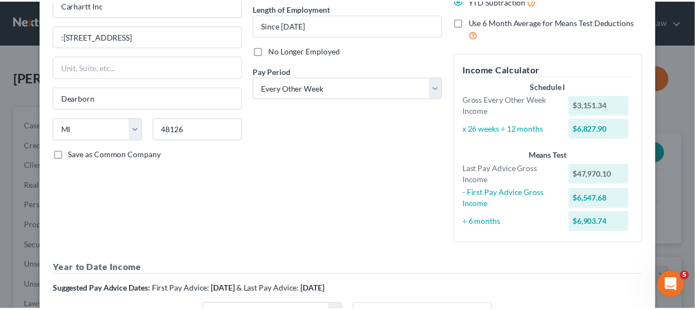
scroll to position [299, 0]
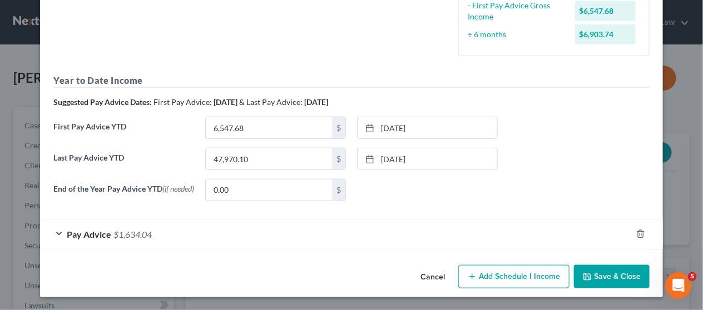
click at [429, 280] on button "Cancel" at bounding box center [433, 277] width 42 height 22
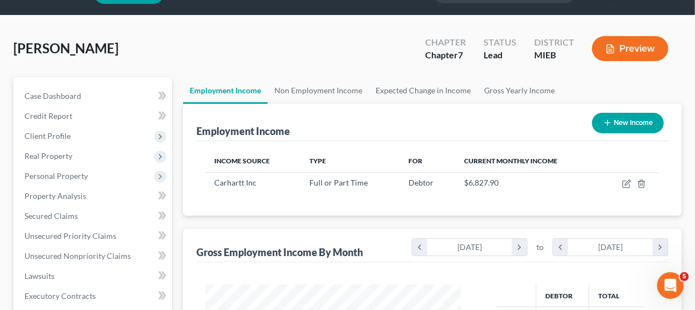
scroll to position [0, 0]
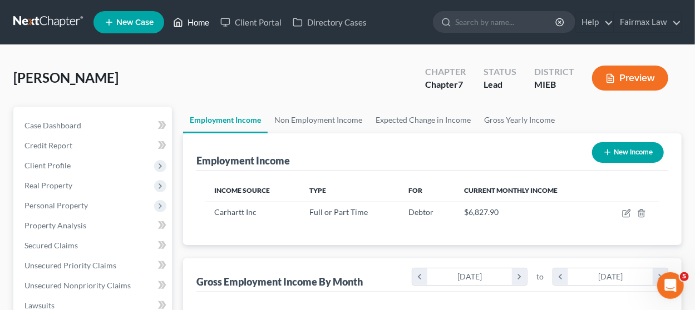
click at [191, 22] on link "Home" at bounding box center [190, 22] width 47 height 20
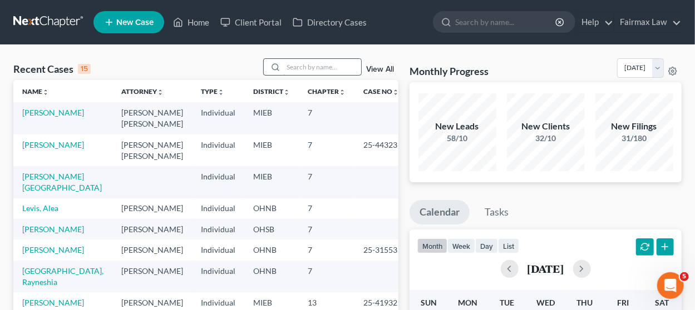
click at [306, 63] on input "search" at bounding box center [322, 67] width 78 height 16
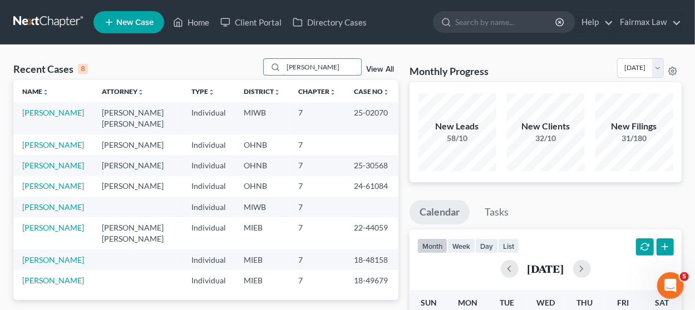
type input "martinez"
click at [78, 117] on td "Martinez, Ezequiel" at bounding box center [53, 118] width 80 height 32
click at [77, 113] on link "Martinez, Ezequiel" at bounding box center [53, 112] width 62 height 9
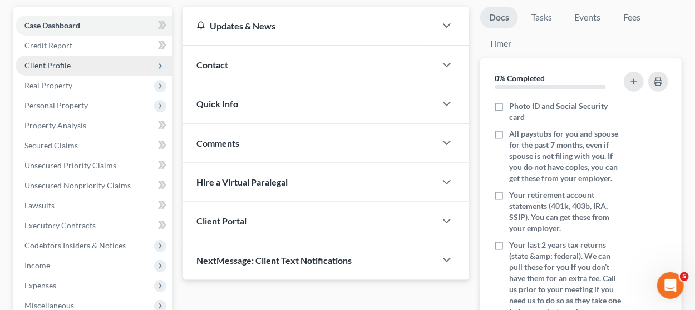
scroll to position [111, 0]
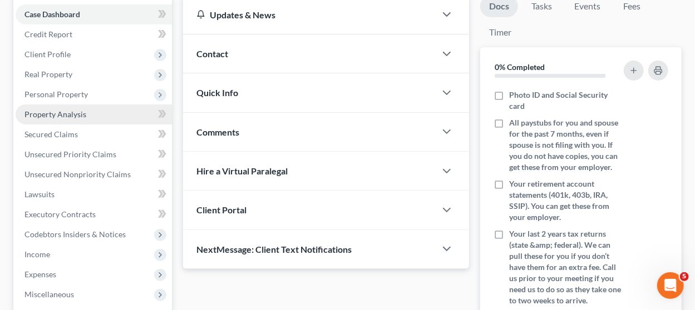
click at [96, 112] on link "Property Analysis" at bounding box center [94, 115] width 156 height 20
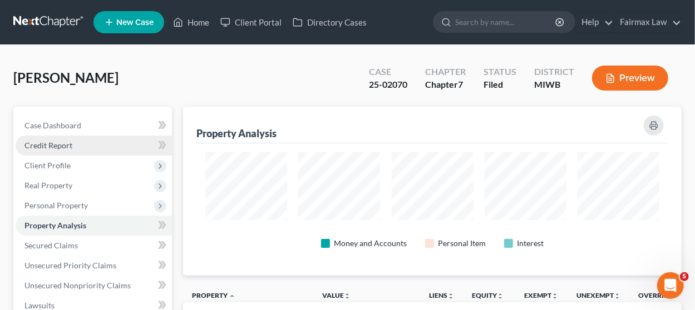
scroll to position [169, 498]
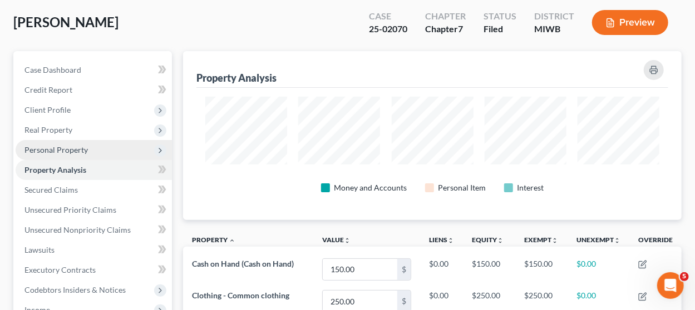
click at [85, 147] on span "Personal Property" at bounding box center [55, 149] width 63 height 9
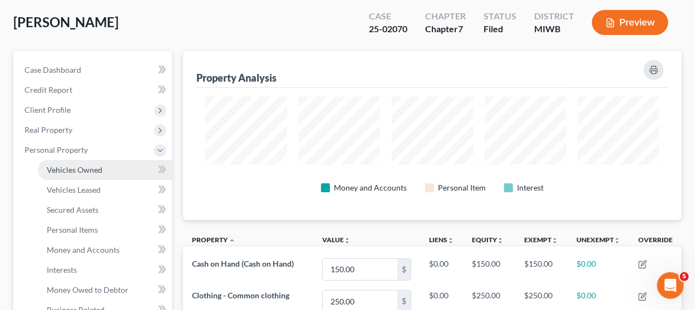
click at [98, 171] on span "Vehicles Owned" at bounding box center [75, 169] width 56 height 9
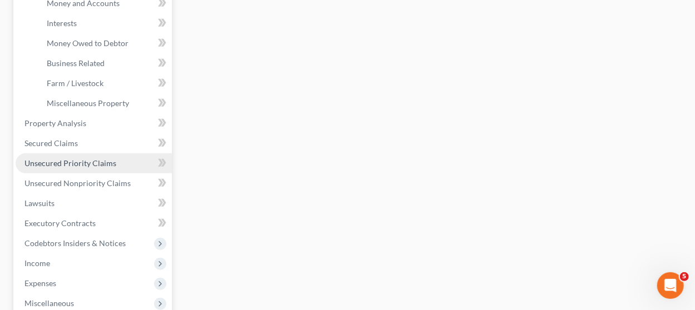
scroll to position [334, 0]
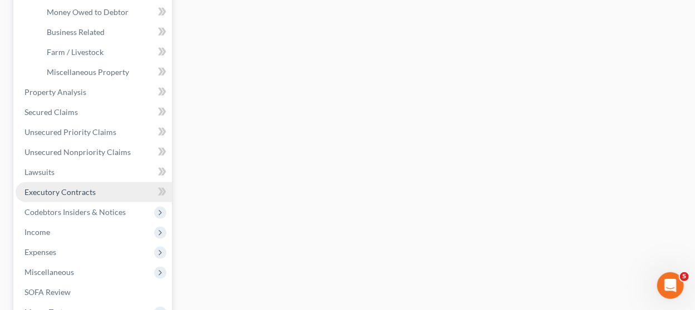
click at [71, 192] on span "Executory Contracts" at bounding box center [59, 191] width 71 height 9
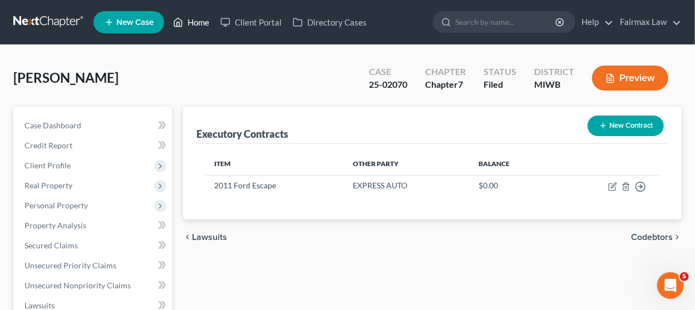
click at [199, 22] on link "Home" at bounding box center [190, 22] width 47 height 20
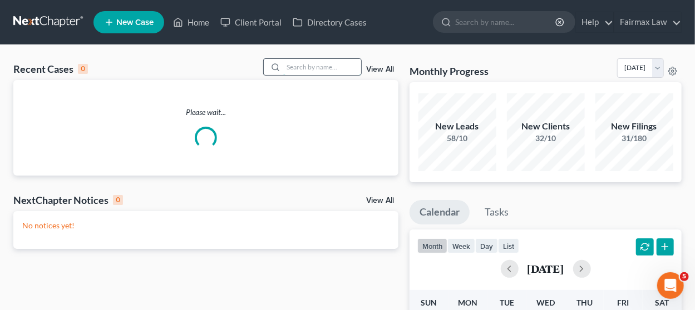
click at [319, 64] on input "search" at bounding box center [322, 67] width 78 height 16
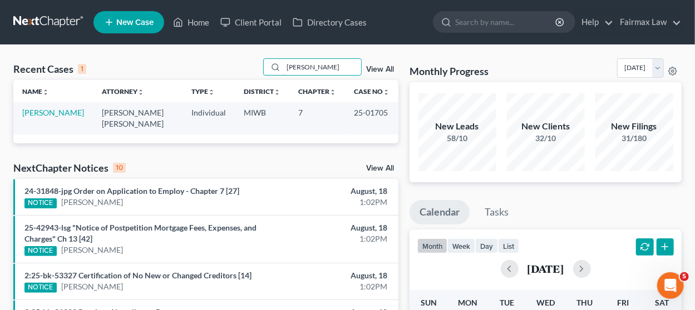
type input "pedro"
click at [62, 103] on td "Delgado-Carrasquillo, Pedro" at bounding box center [53, 118] width 80 height 32
click at [58, 118] on td "Delgado-Carrasquillo, Pedro" at bounding box center [53, 118] width 80 height 32
click at [61, 115] on link "Delgado-Carrasquillo, Pedro" at bounding box center [53, 112] width 62 height 9
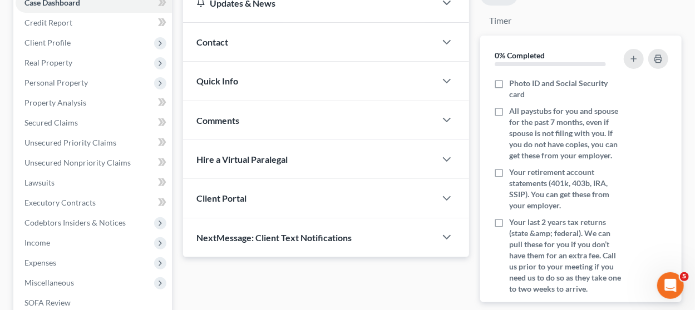
scroll to position [339, 0]
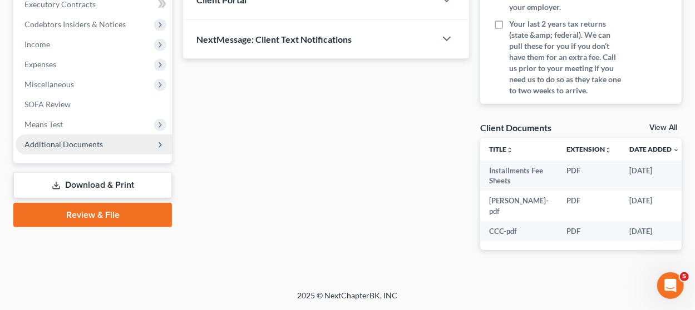
click at [116, 135] on span "Additional Documents" at bounding box center [94, 145] width 156 height 20
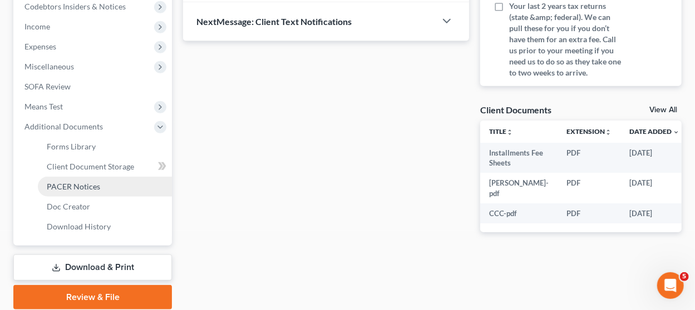
click at [112, 182] on link "PACER Notices" at bounding box center [105, 187] width 134 height 20
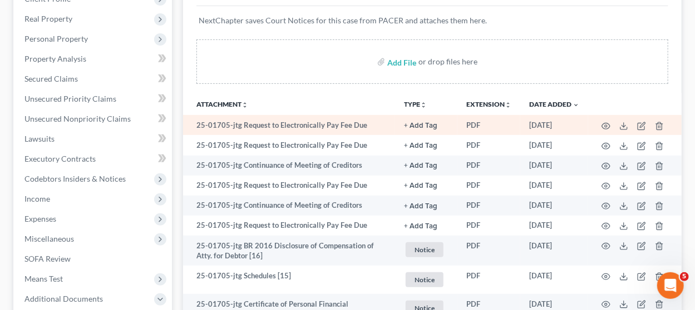
scroll to position [222, 0]
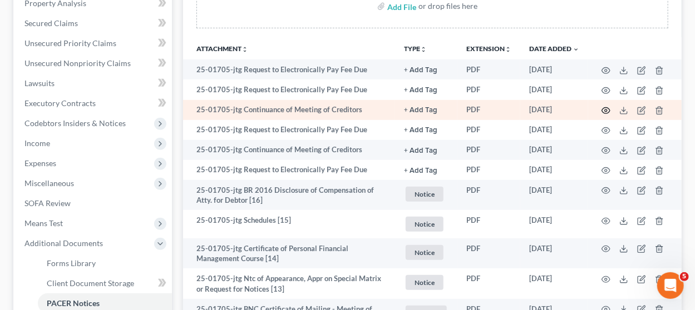
click at [607, 106] on icon "button" at bounding box center [605, 110] width 9 height 9
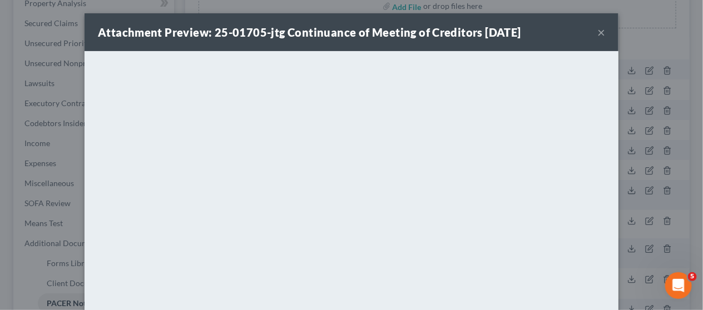
click at [597, 31] on button "×" at bounding box center [601, 32] width 8 height 13
